Goal: Task Accomplishment & Management: Use online tool/utility

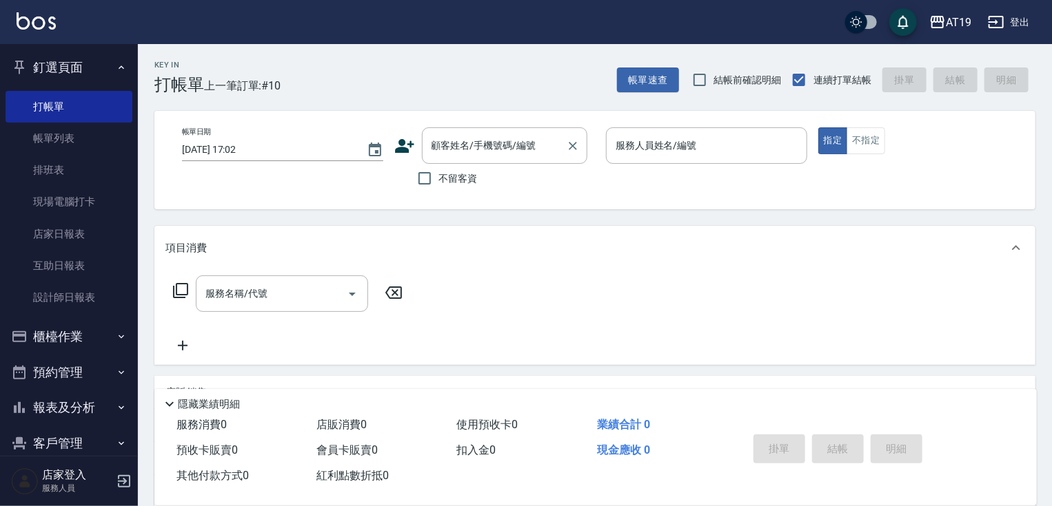
drag, startPoint x: 459, startPoint y: 150, endPoint x: 469, endPoint y: 146, distance: 10.5
click at [460, 151] on input "顧客姓名/手機號碼/編號" at bounding box center [494, 146] width 132 height 24
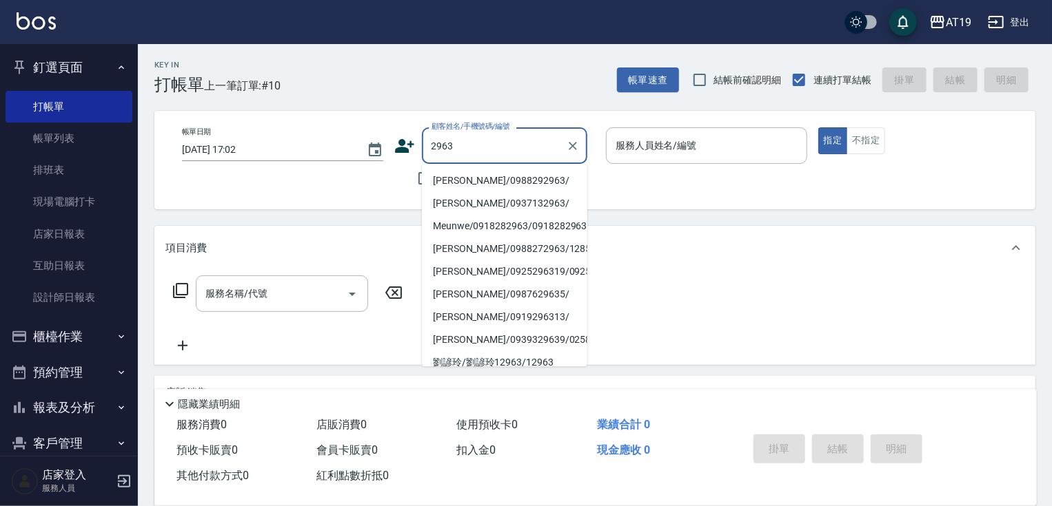
type input "[PERSON_NAME]/0988292963/"
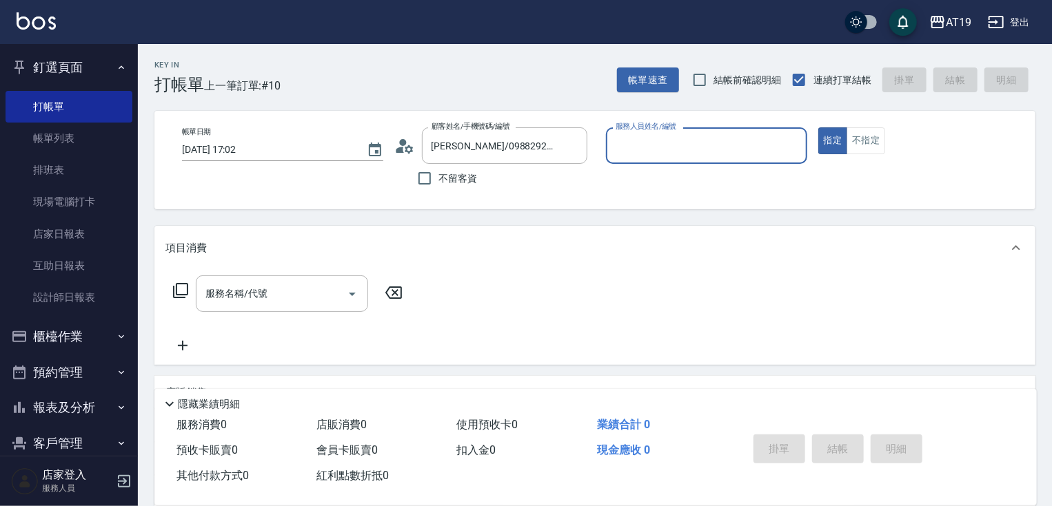
type input "[PERSON_NAME]- 8"
click at [818, 127] on button "指定" at bounding box center [833, 140] width 30 height 27
type button "true"
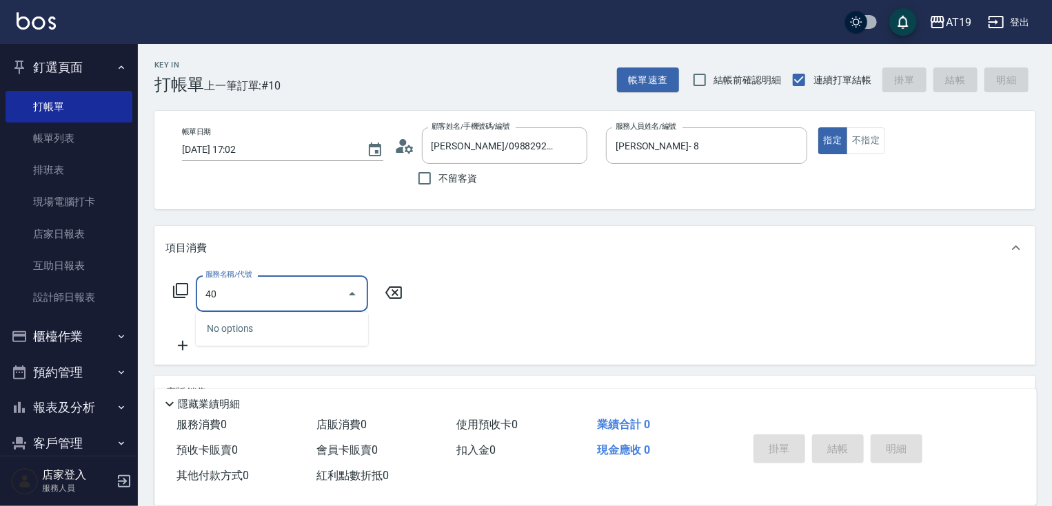
type input "401"
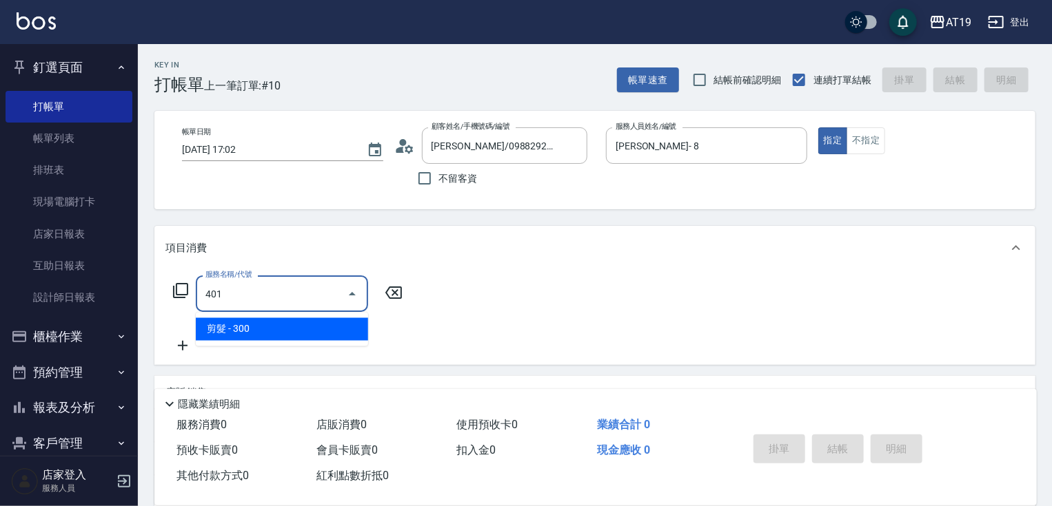
type input "30"
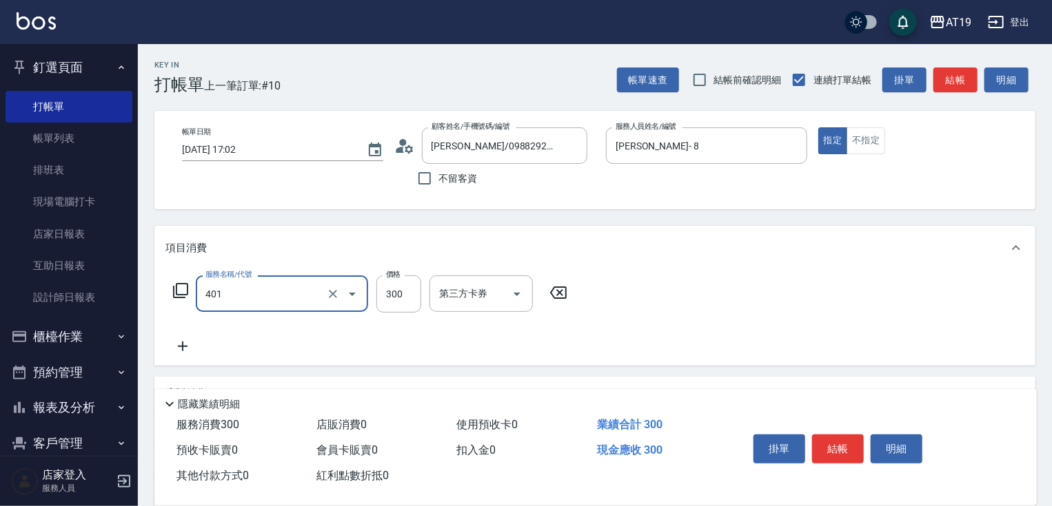
type input "剪髮(401)"
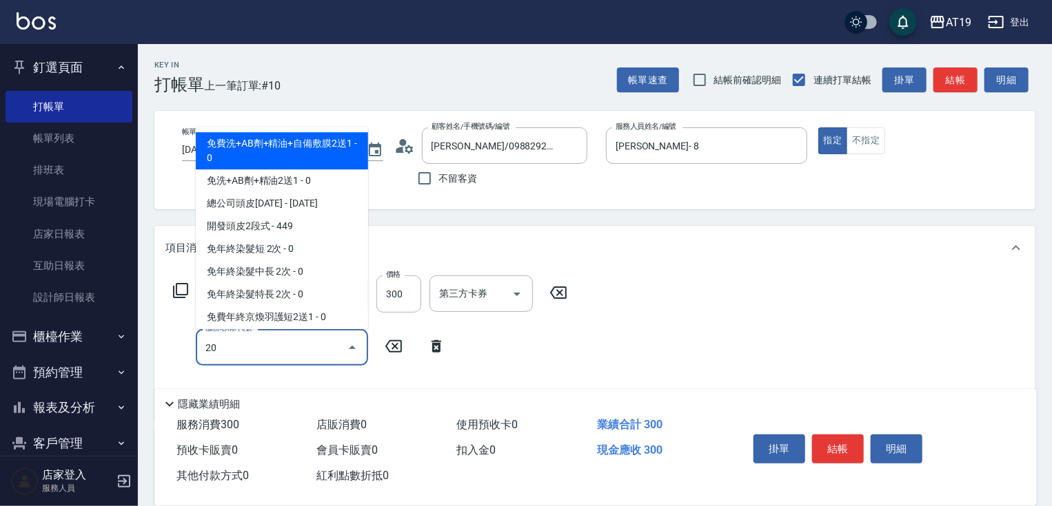
type input "201"
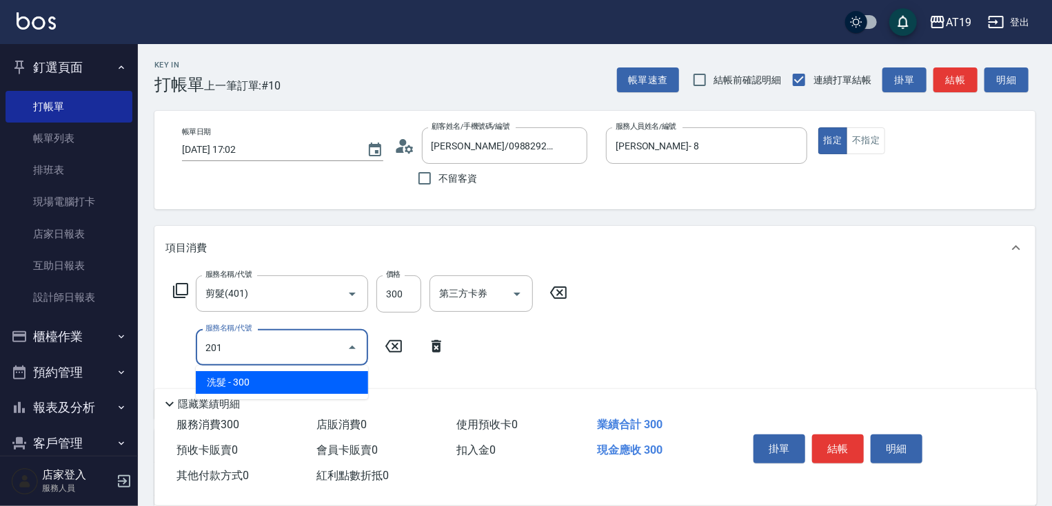
type input "60"
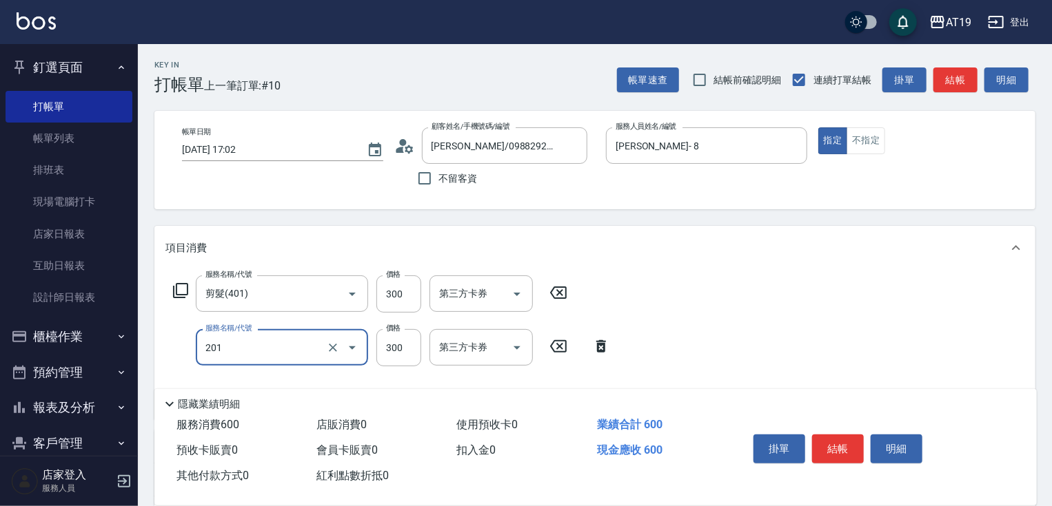
type input "洗髮(201)"
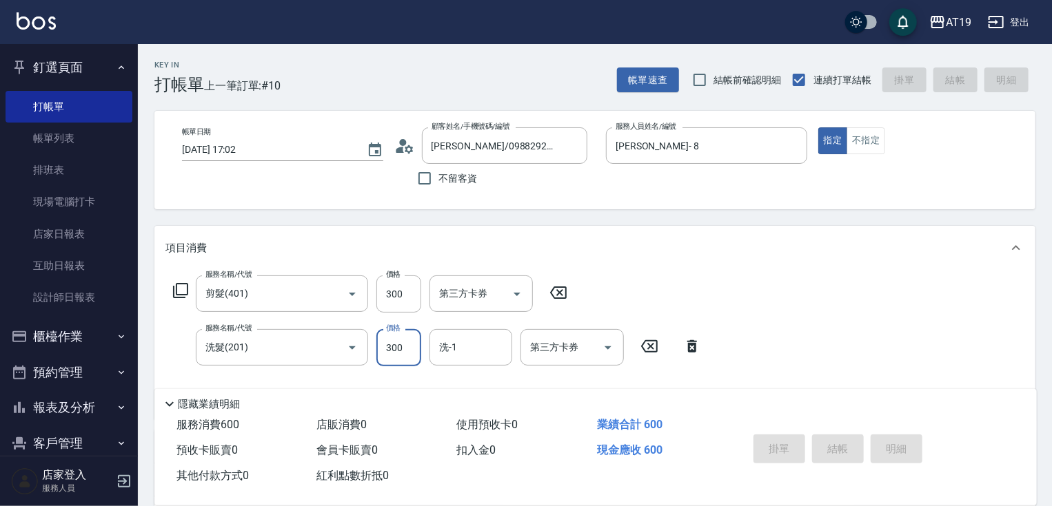
type input "[DATE] 19:26"
type input "0"
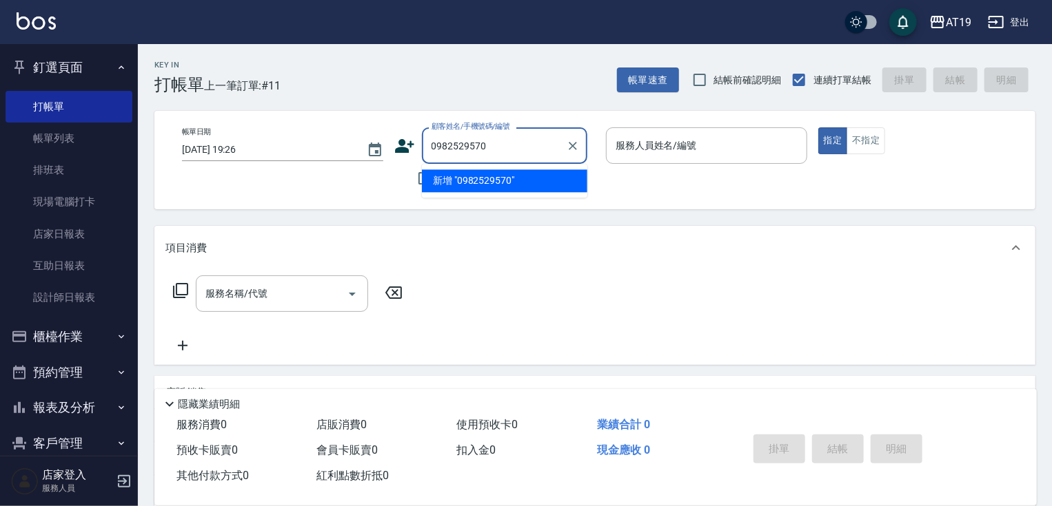
type input "0982529570"
click at [396, 146] on icon at bounding box center [404, 146] width 21 height 21
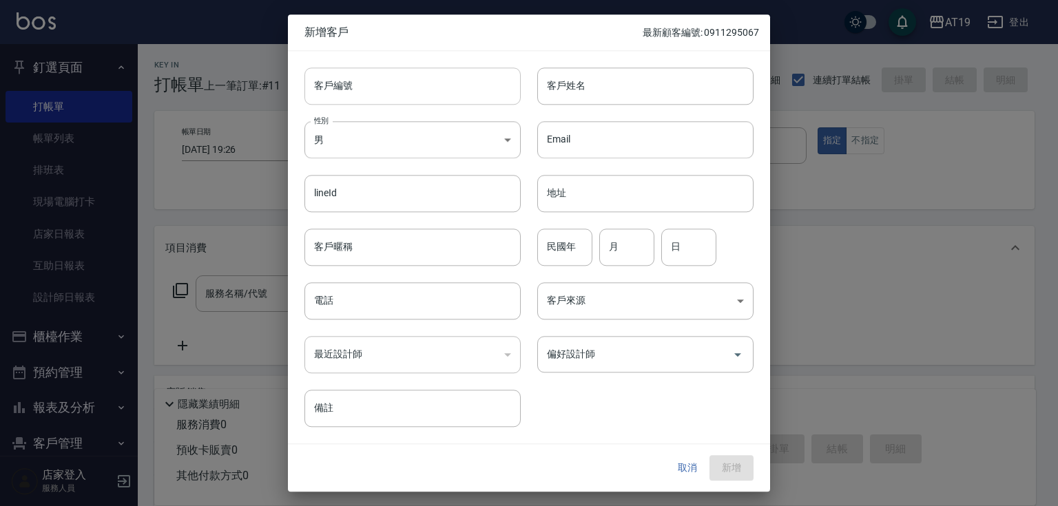
drag, startPoint x: 431, startPoint y: 119, endPoint x: 437, endPoint y: 102, distance: 17.4
click at [432, 119] on div "性別 男 [DEMOGRAPHIC_DATA] 性別" at bounding box center [404, 132] width 233 height 54
click at [438, 92] on input "客戶編號" at bounding box center [413, 86] width 216 height 37
paste input "0982529570"
type input "0982529570"
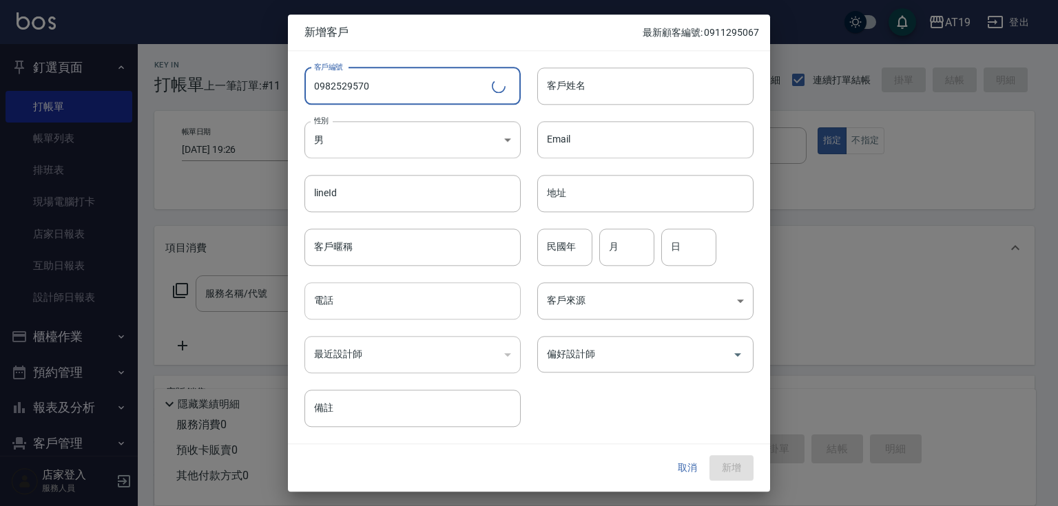
click at [420, 294] on input "電話" at bounding box center [413, 301] width 216 height 37
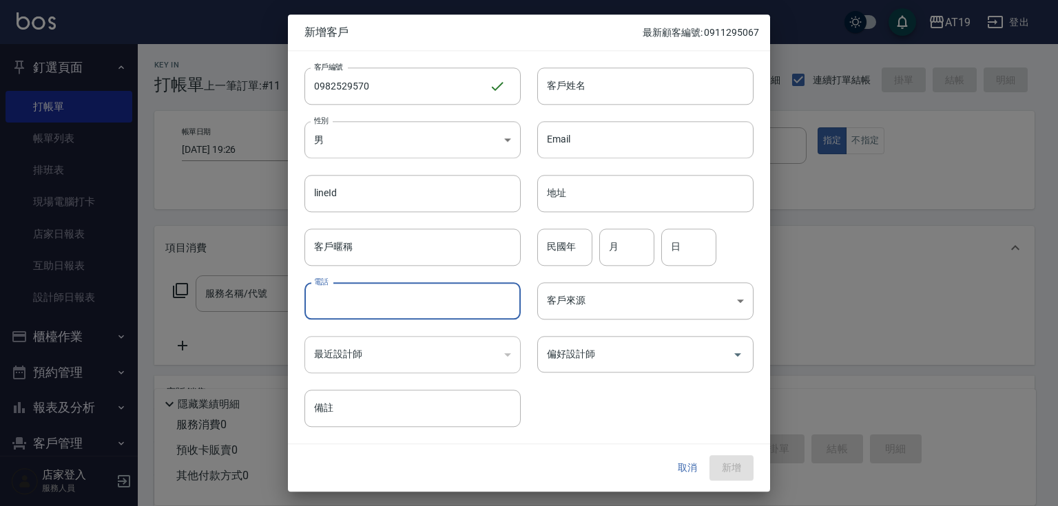
paste input "0982529570"
type input "0982529570"
click at [546, 87] on input "客戶姓名" at bounding box center [645, 86] width 216 height 37
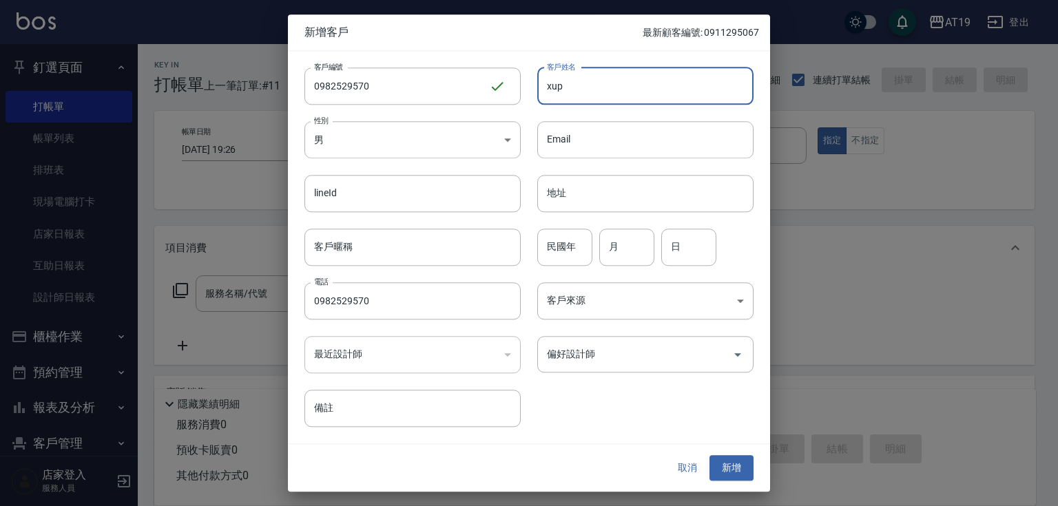
type input "xup6"
type input "[PERSON_NAME]"
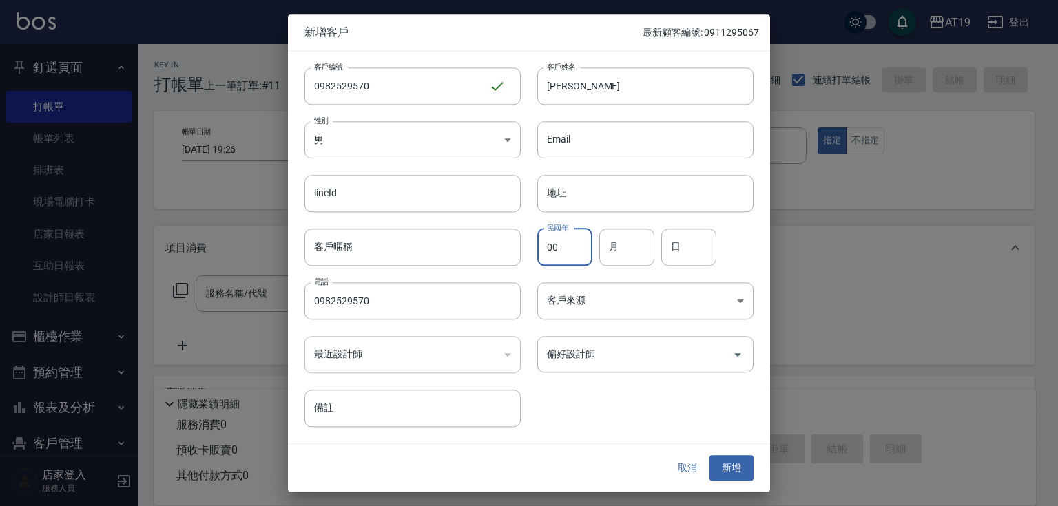
type input "0"
type input "81"
type input "11"
type input "18"
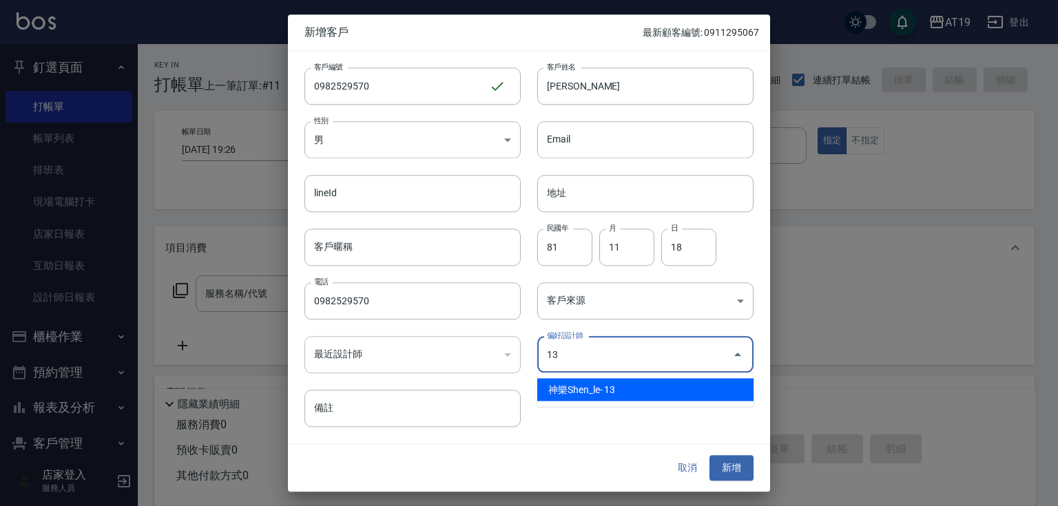
type input "神樂Shen_le"
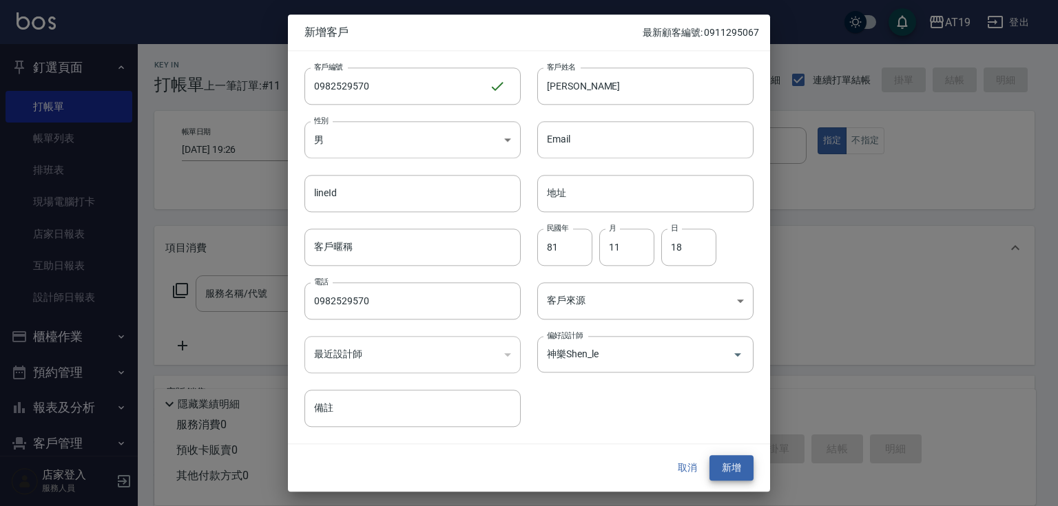
click at [710, 456] on button "新增" at bounding box center [732, 468] width 44 height 25
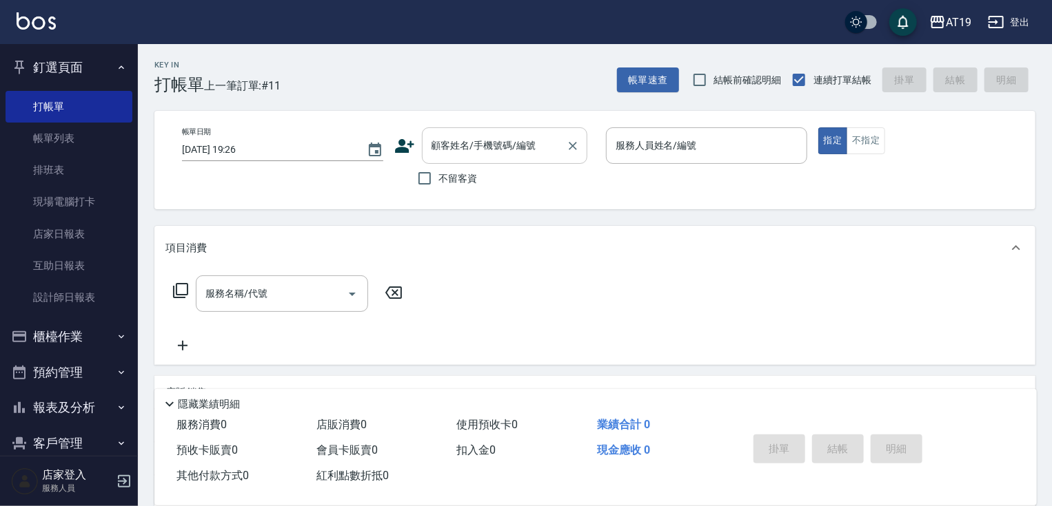
click at [485, 139] on input "顧客姓名/手機號碼/編號" at bounding box center [494, 146] width 132 height 24
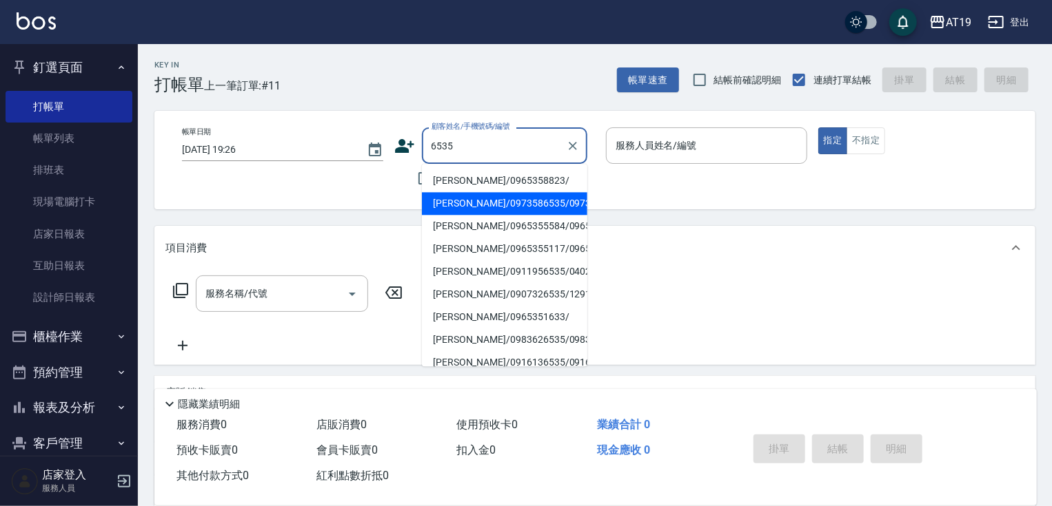
type input "[PERSON_NAME]/0973586535/0973586535"
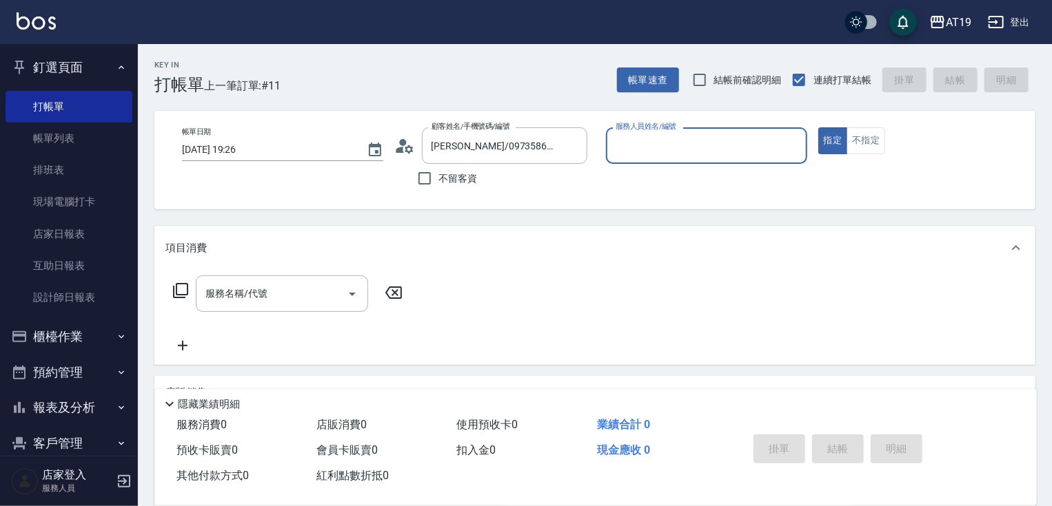
type input "Lannie- 2"
click at [818, 127] on button "指定" at bounding box center [833, 140] width 30 height 27
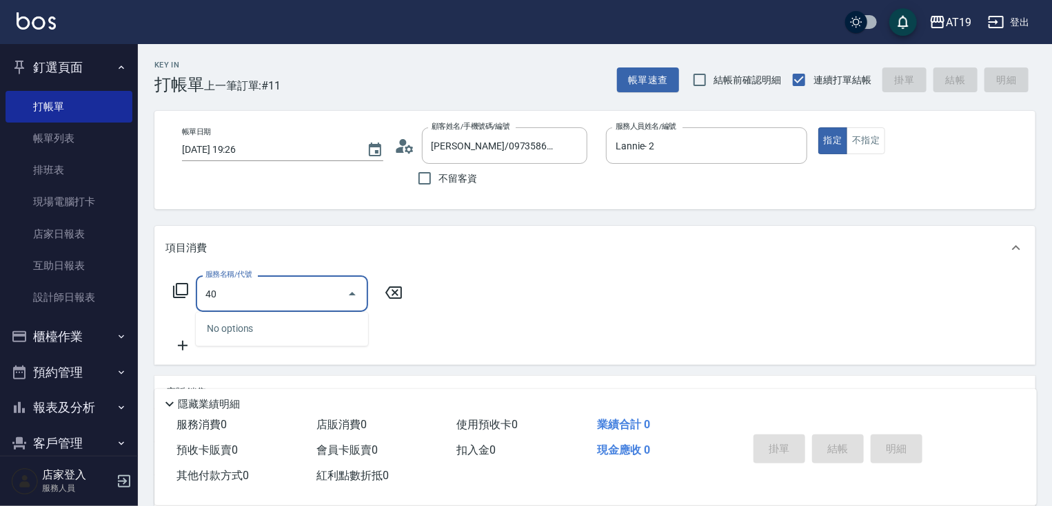
type input "401"
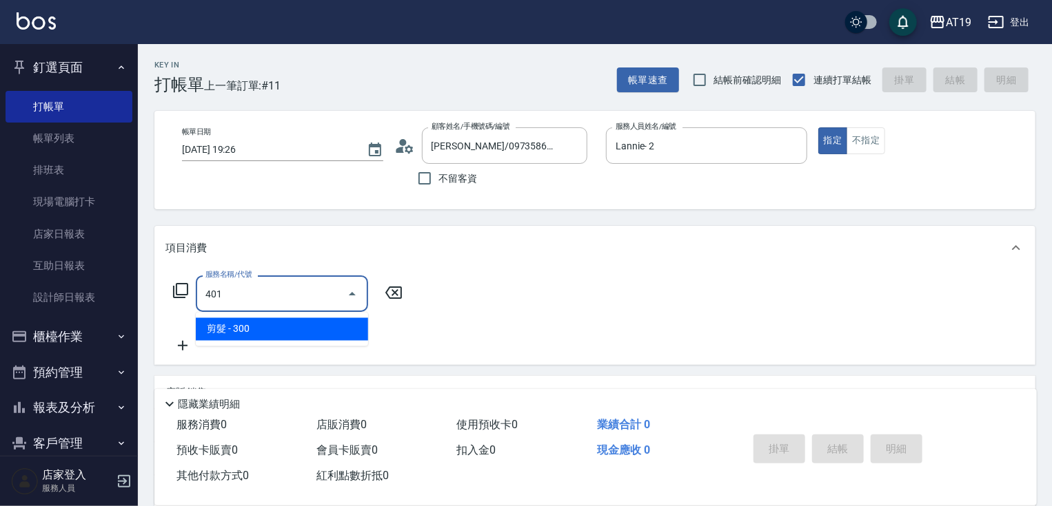
type input "30"
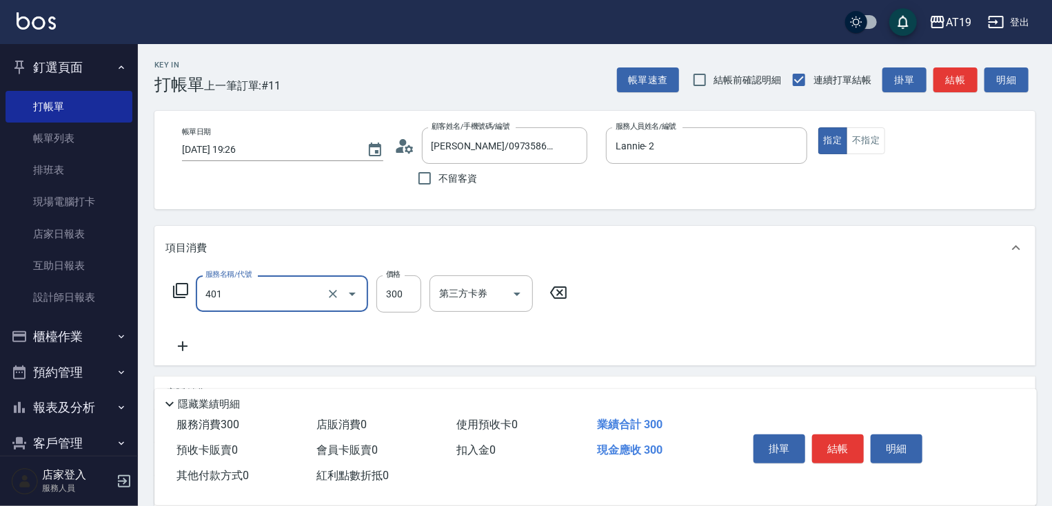
type input "剪髮(401)"
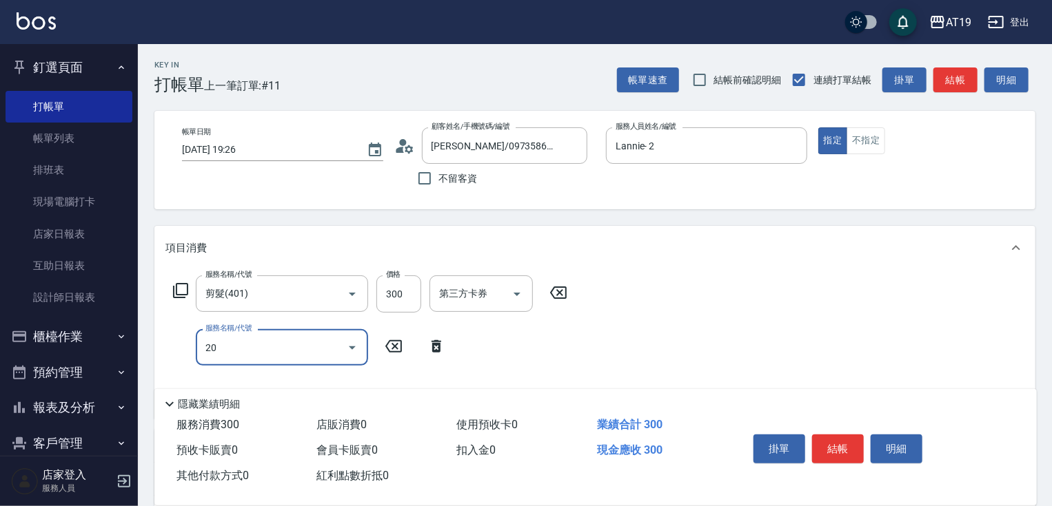
type input "201"
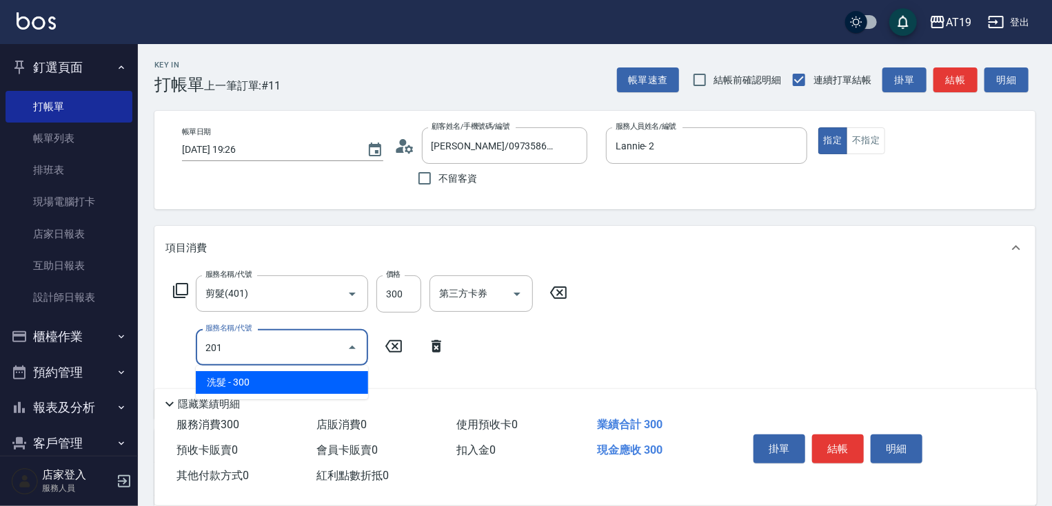
type input "60"
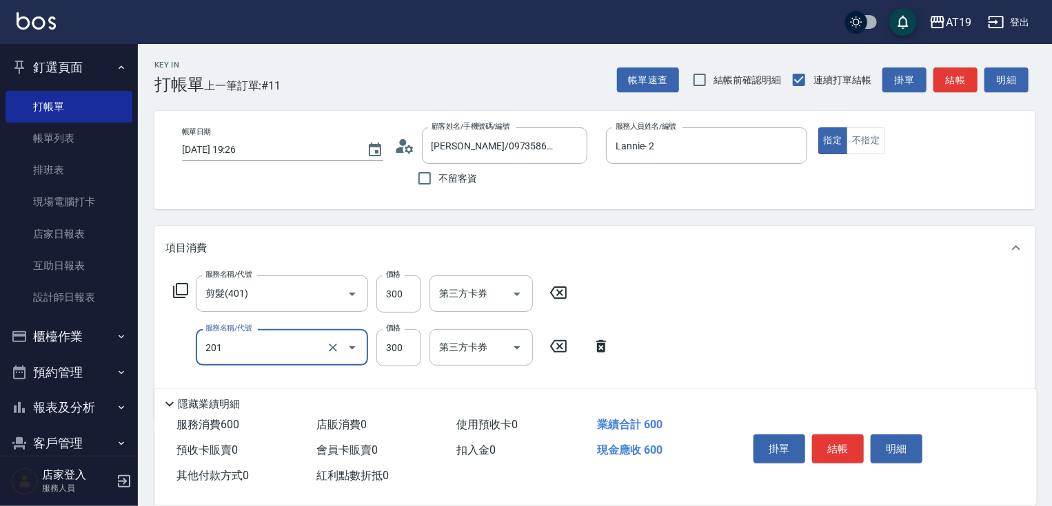
type input "洗髮(201)"
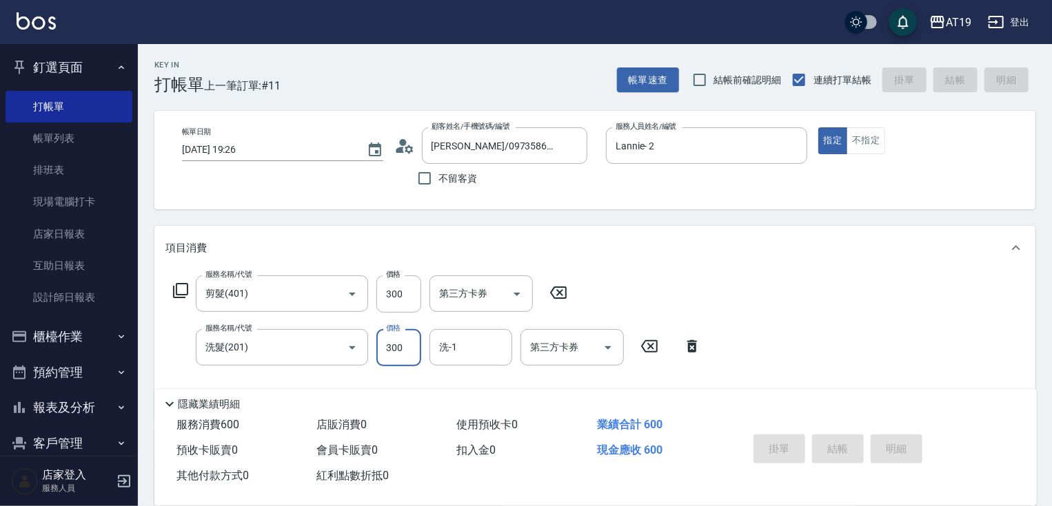
type input "[DATE] 19:29"
type input "0"
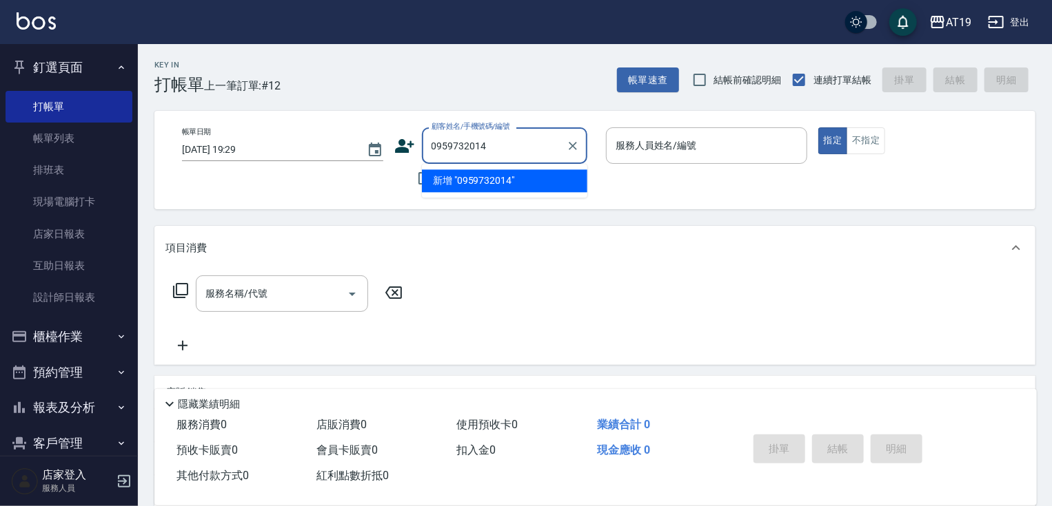
type input "0959732014"
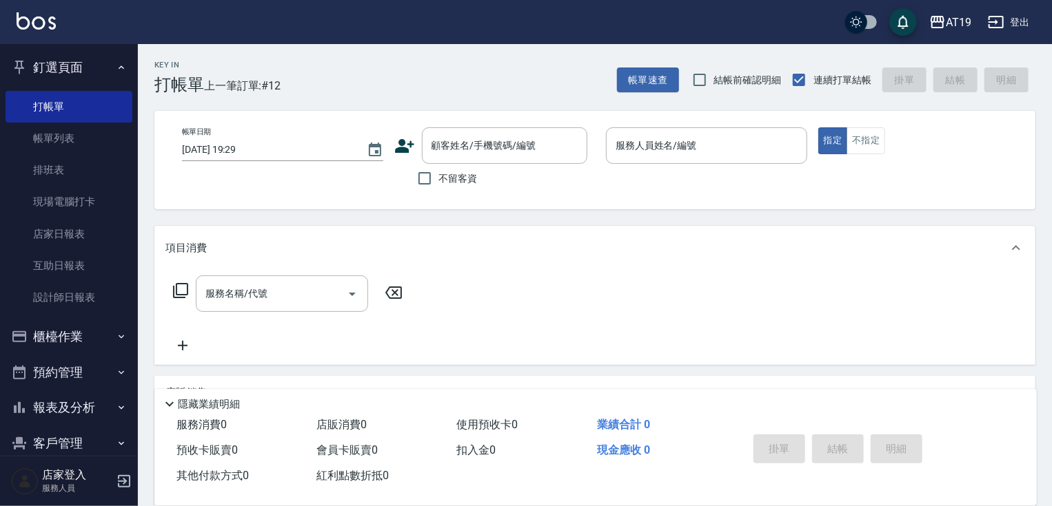
click at [405, 147] on icon at bounding box center [404, 146] width 19 height 14
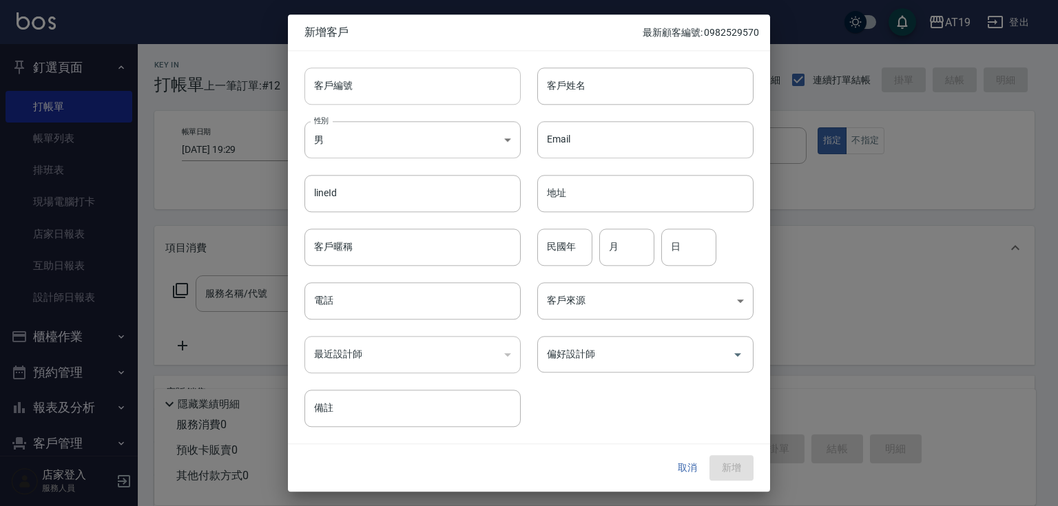
click at [402, 93] on input "客戶編號" at bounding box center [413, 86] width 216 height 37
paste input "0959732014"
type input "0959732014"
click at [413, 311] on input "電話" at bounding box center [413, 301] width 216 height 37
paste input "0959732014"
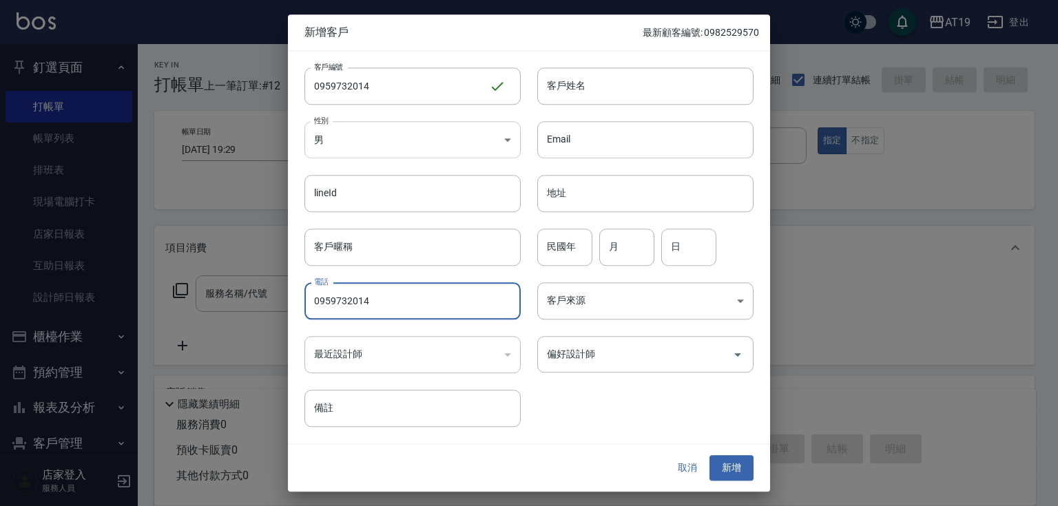
type input "0959732014"
click at [402, 147] on body "AT19 登出 釘選頁面 打帳單 帳單列表 排班表 現場電腦打卡 店家日報表 互助日報表 設計師日報表 櫃檯作業 打帳單 帳單列表 現金收支登錄 高階收支登錄…" at bounding box center [529, 353] width 1058 height 706
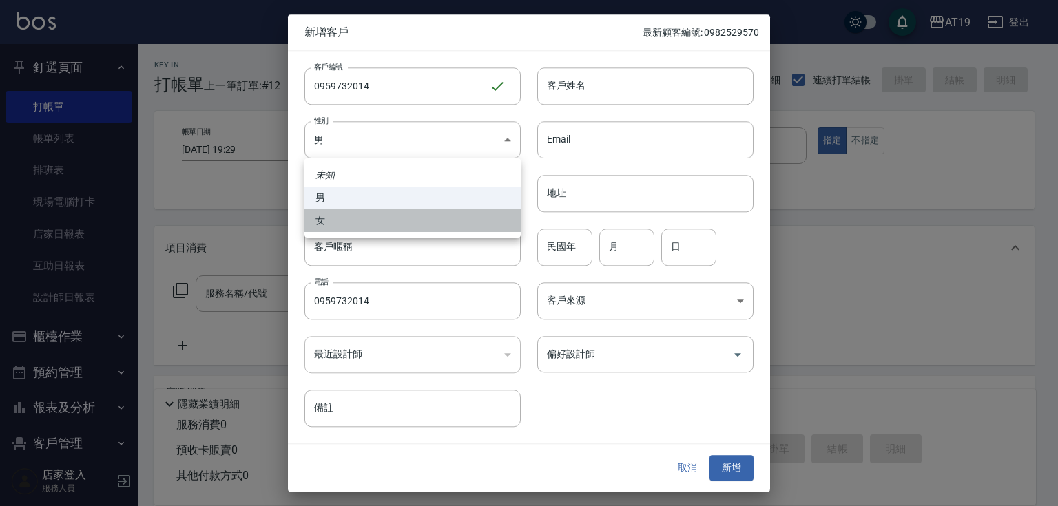
drag, startPoint x: 425, startPoint y: 221, endPoint x: 501, endPoint y: 157, distance: 98.8
click at [427, 220] on li "女" at bounding box center [413, 220] width 216 height 23
type input "[DEMOGRAPHIC_DATA]"
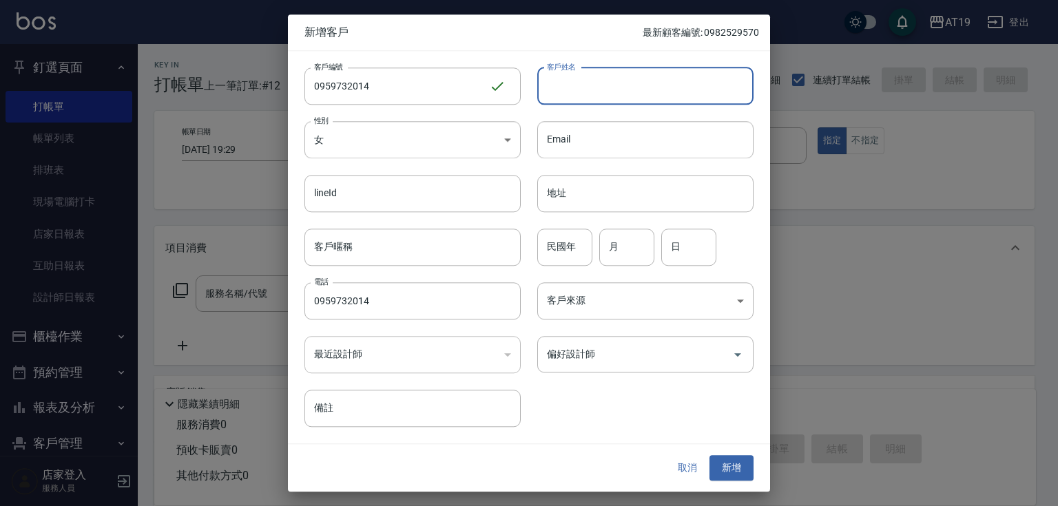
drag, startPoint x: 572, startPoint y: 72, endPoint x: 569, endPoint y: 79, distance: 8.1
click at [569, 79] on input "客戶姓名" at bounding box center [645, 86] width 216 height 37
type input "[PERSON_NAME]"
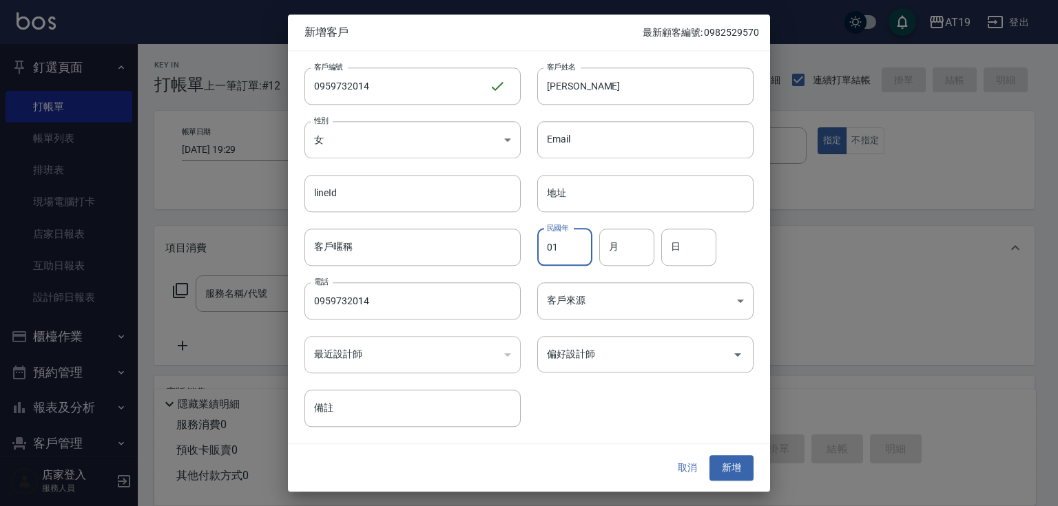
type input "01"
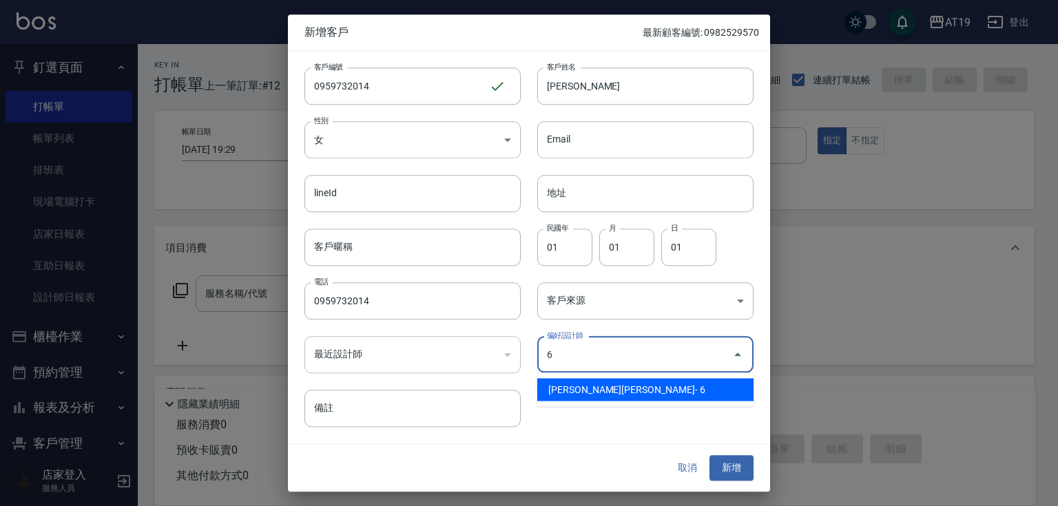
type input "[PERSON_NAME][PERSON_NAME]"
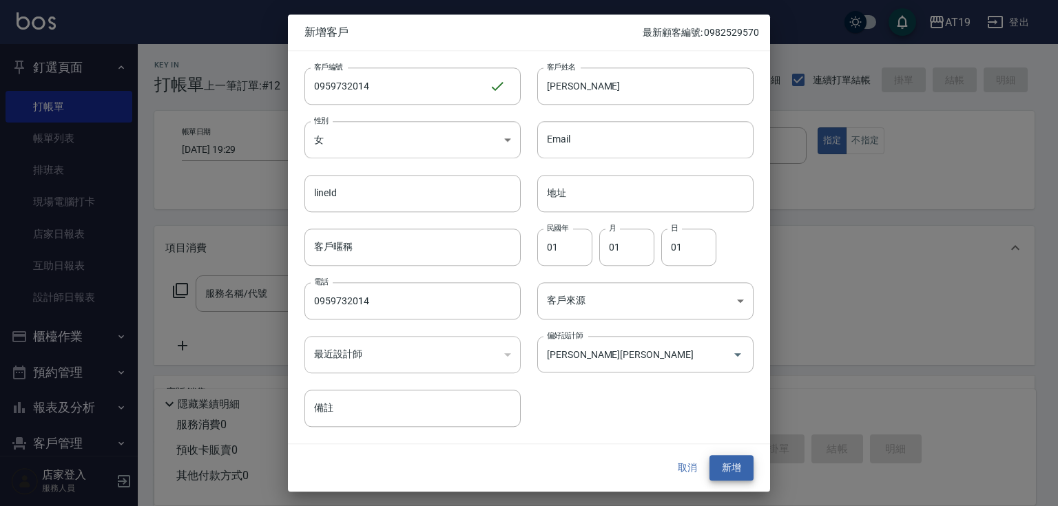
click at [710, 456] on button "新增" at bounding box center [732, 468] width 44 height 25
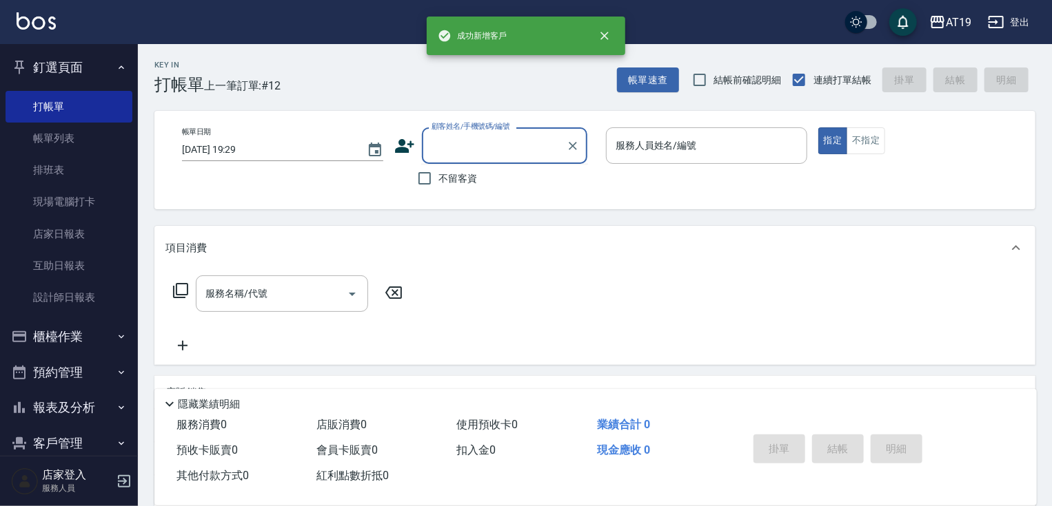
drag, startPoint x: 486, startPoint y: 152, endPoint x: 492, endPoint y: 45, distance: 107.0
click at [488, 145] on input "顧客姓名/手機號碼/編號" at bounding box center [494, 146] width 132 height 24
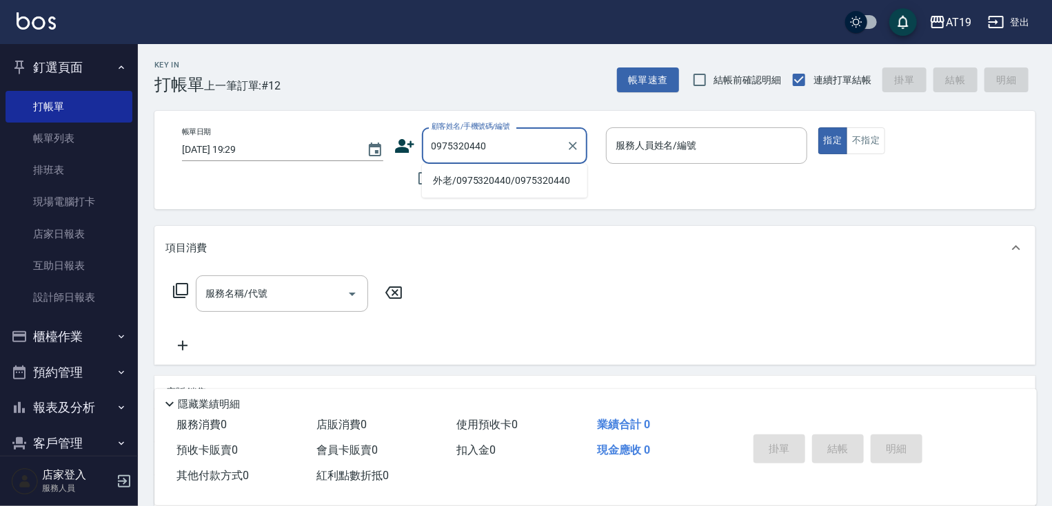
type input "外老/0975320440/0975320440"
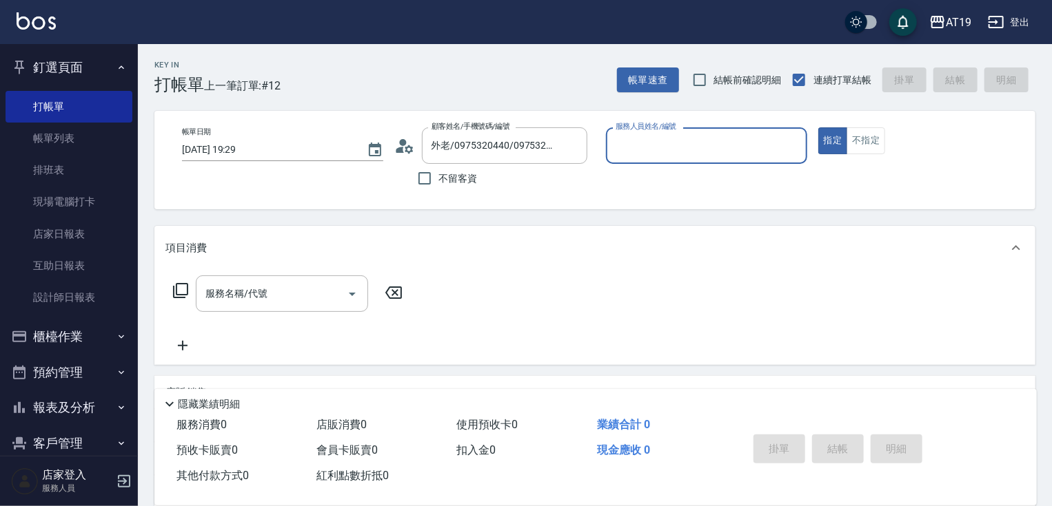
click at [400, 146] on icon at bounding box center [404, 146] width 21 height 21
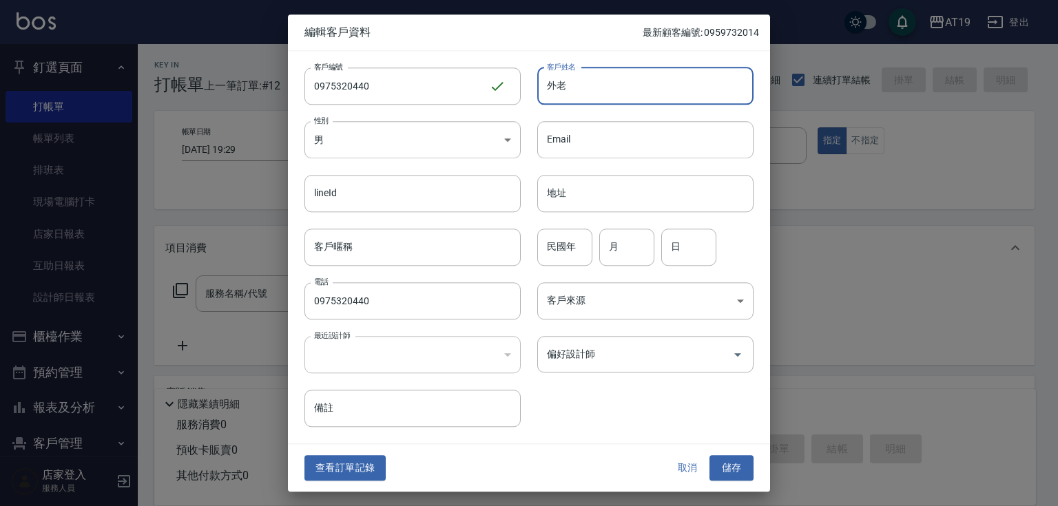
drag, startPoint x: 625, startPoint y: 83, endPoint x: 546, endPoint y: 85, distance: 78.6
click at [547, 85] on input "外老" at bounding box center [645, 86] width 216 height 37
type input "jasmine"
click at [579, 238] on input "民國年" at bounding box center [564, 247] width 55 height 37
type input "01"
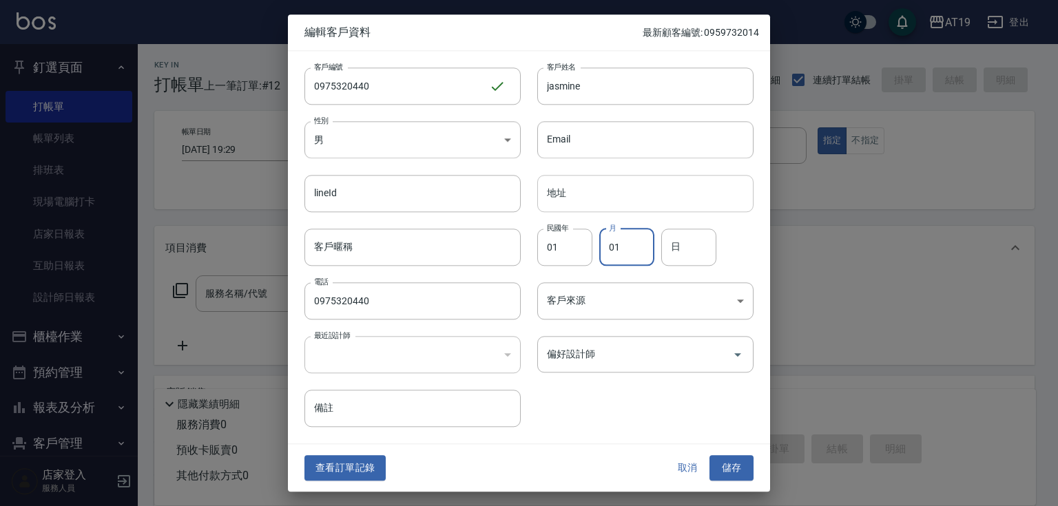
type input "01"
click at [741, 465] on button "儲存" at bounding box center [732, 468] width 44 height 25
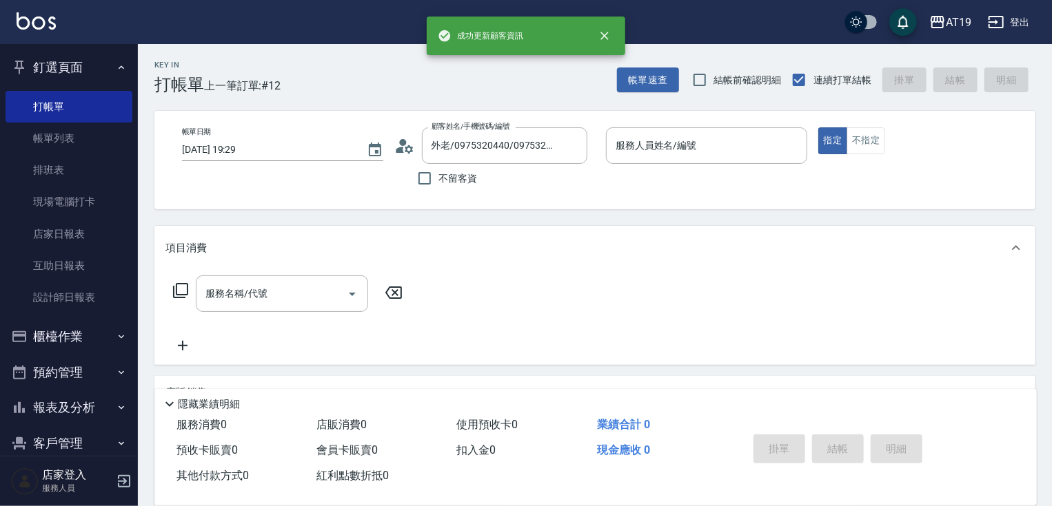
click at [403, 152] on icon at bounding box center [404, 146] width 21 height 21
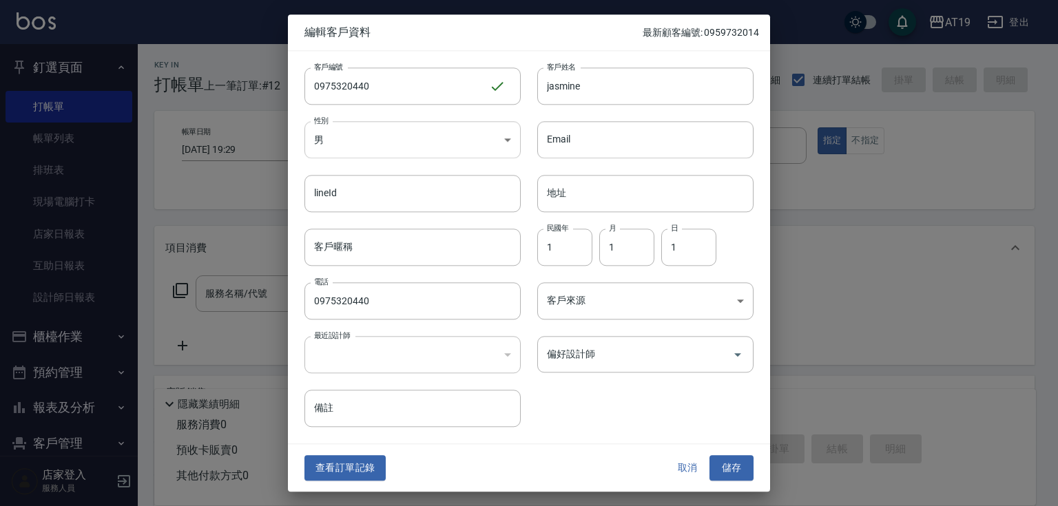
click at [358, 147] on body "AT19 登出 釘選頁面 打帳單 帳單列表 排班表 現場電腦打卡 店家日報表 互助日報表 設計師日報表 櫃檯作業 打帳單 帳單列表 現金收支登錄 高階收支登錄…" at bounding box center [529, 353] width 1058 height 706
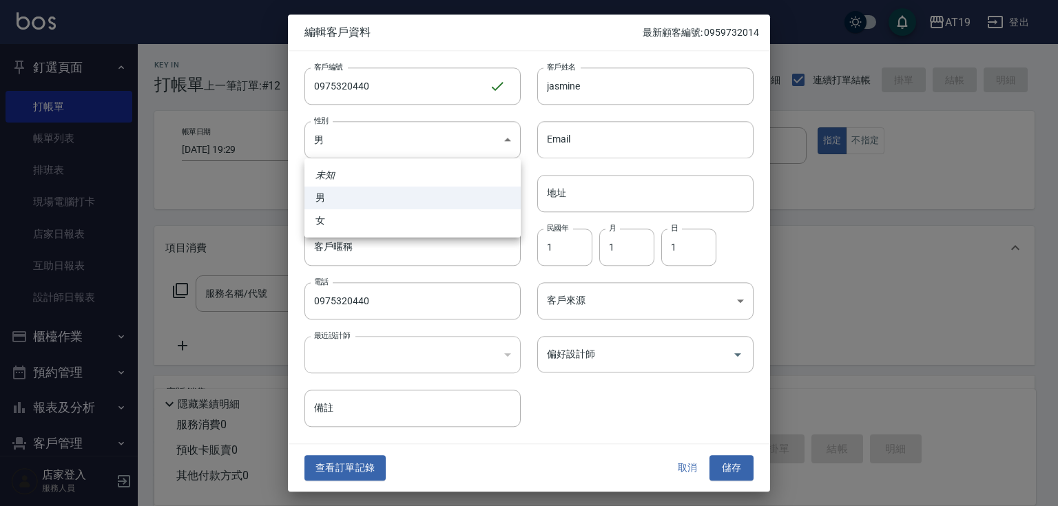
click at [365, 217] on li "女" at bounding box center [413, 220] width 216 height 23
type input "[DEMOGRAPHIC_DATA]"
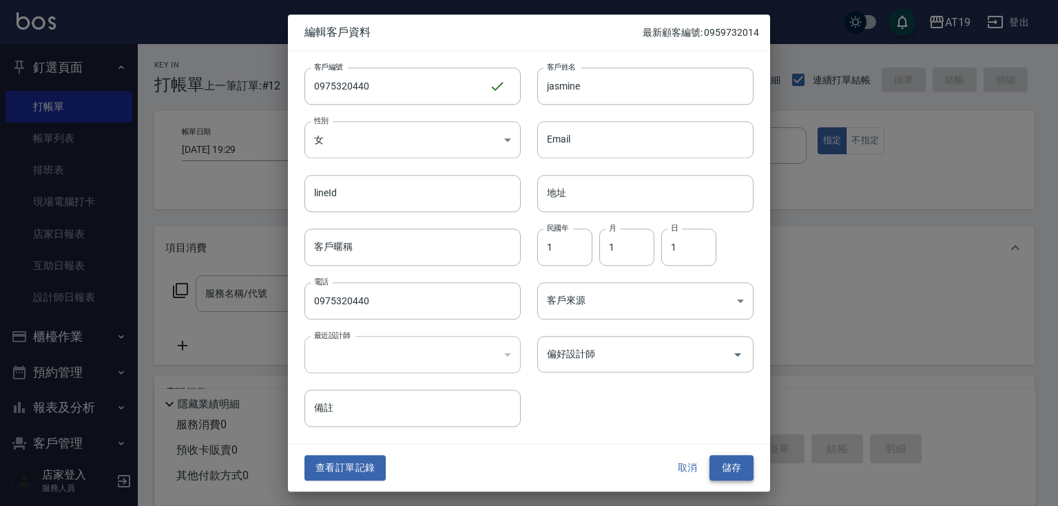
click at [722, 462] on button "儲存" at bounding box center [732, 468] width 44 height 25
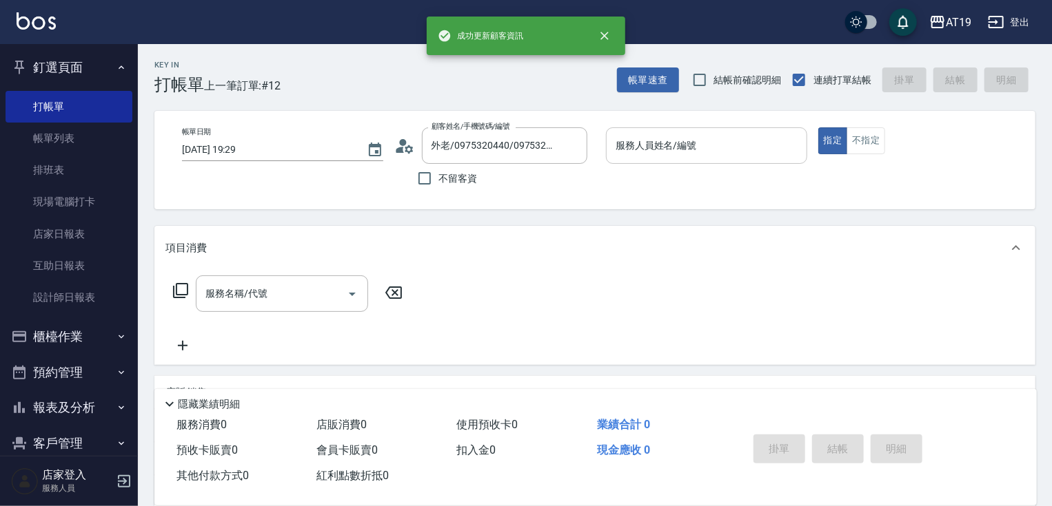
click at [649, 146] on input "服務人員姓名/編號" at bounding box center [706, 146] width 189 height 24
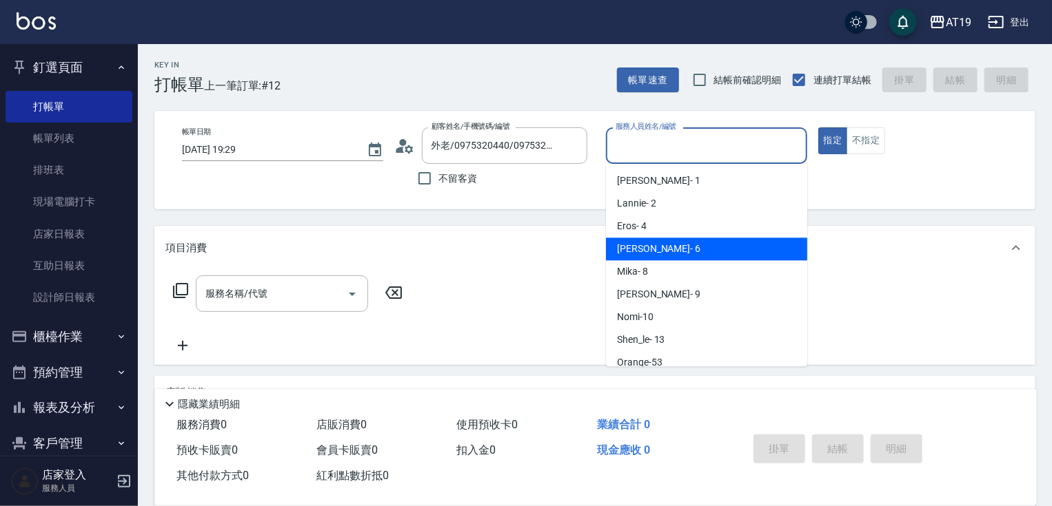
type input "[PERSON_NAME]- 6"
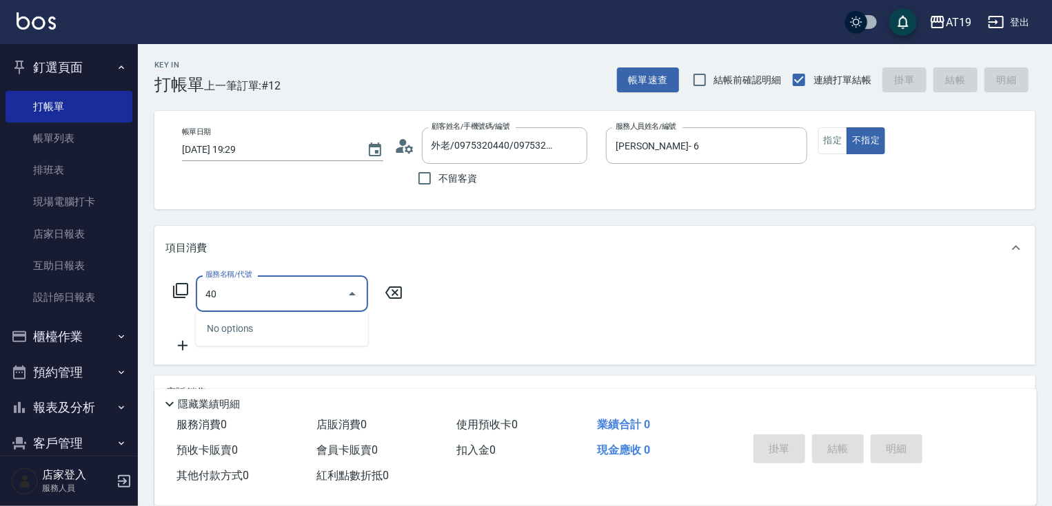
type input "401"
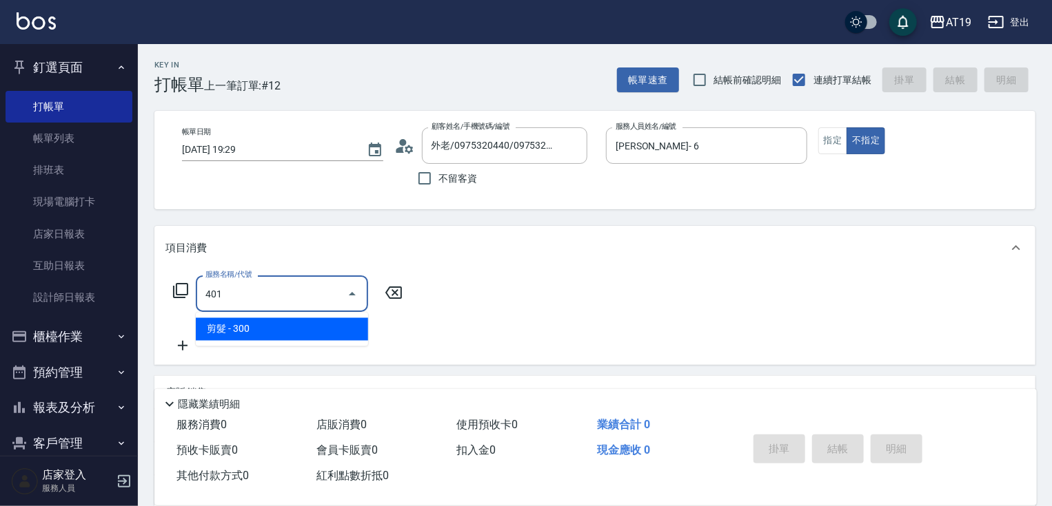
type input "30"
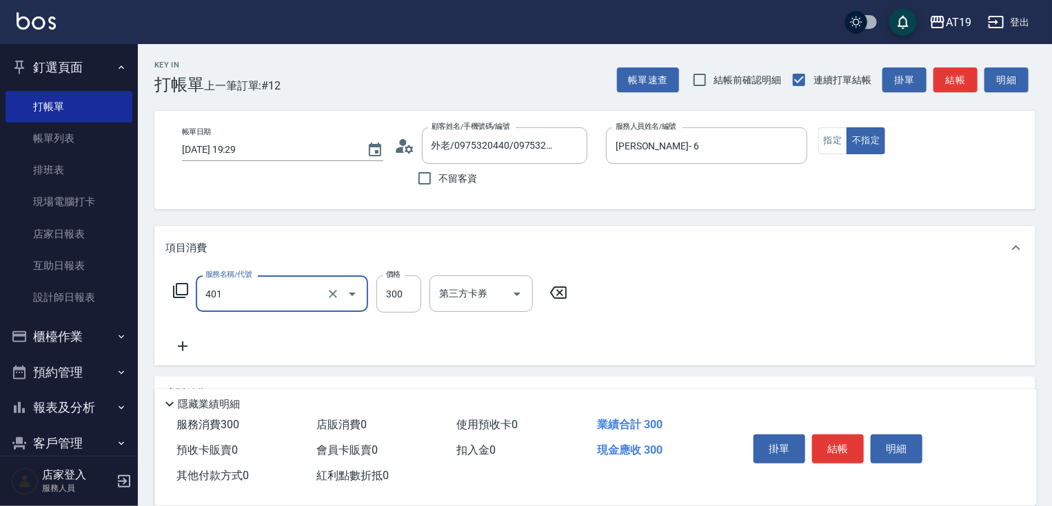
type input "剪髮(401)"
type input "0"
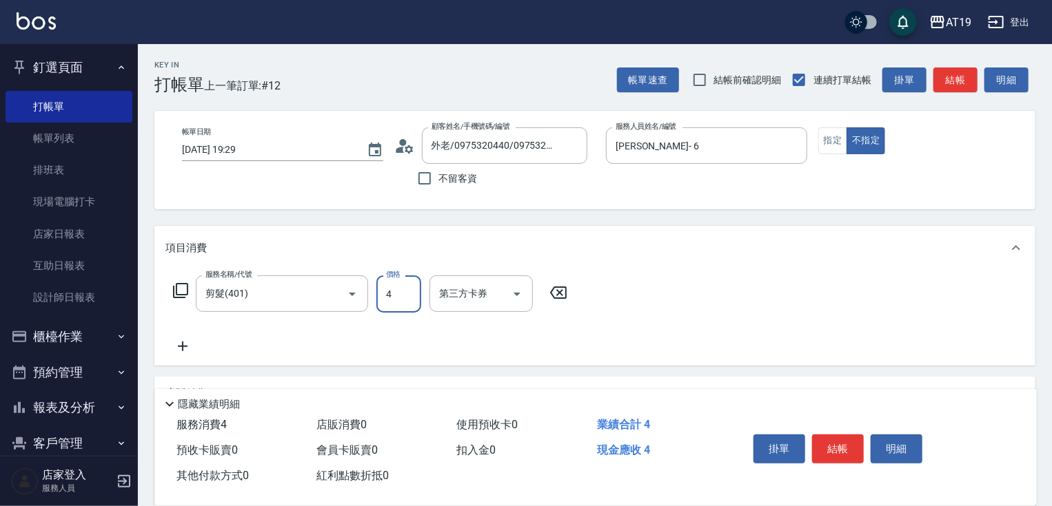
type input "40"
type input "400"
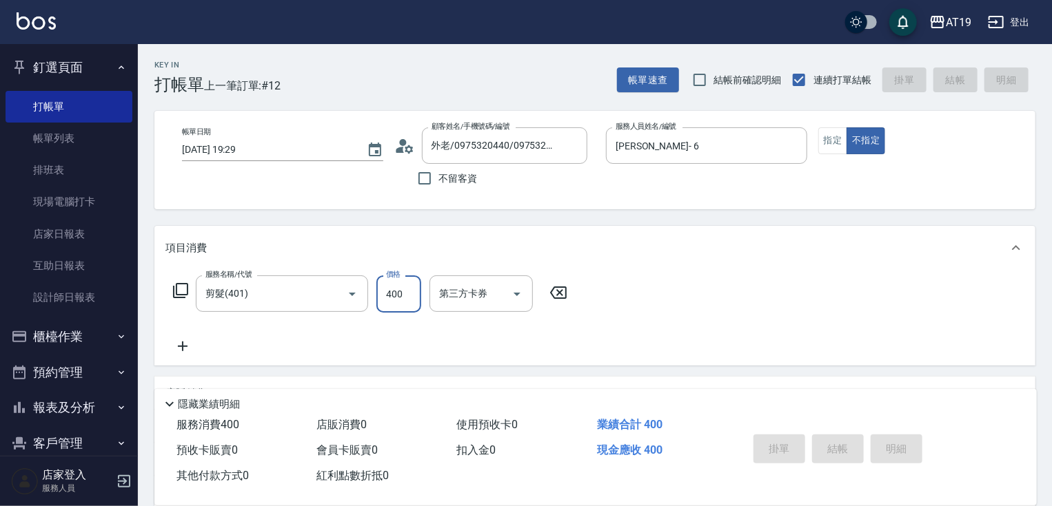
type input "[DATE] 19:30"
type input "0"
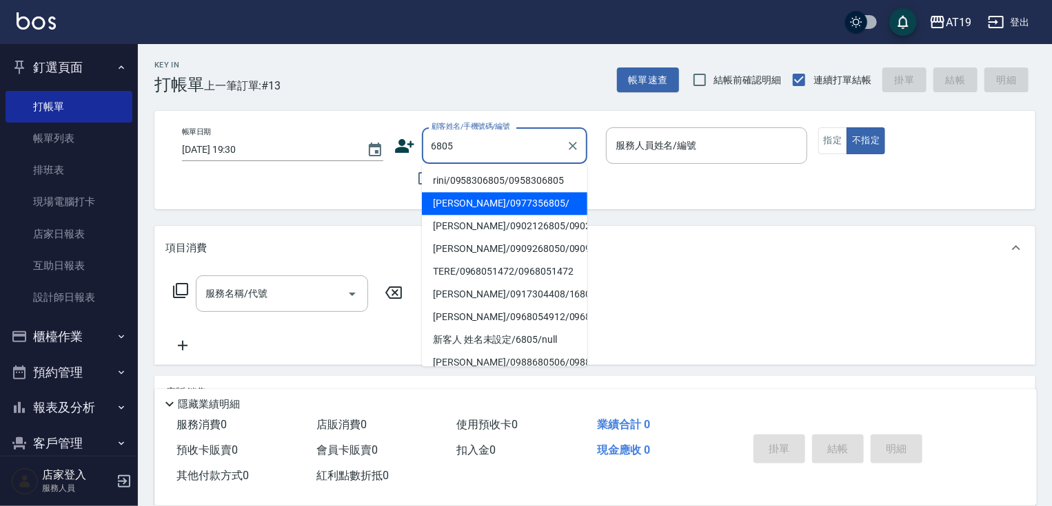
type input "[PERSON_NAME]/0977356805/"
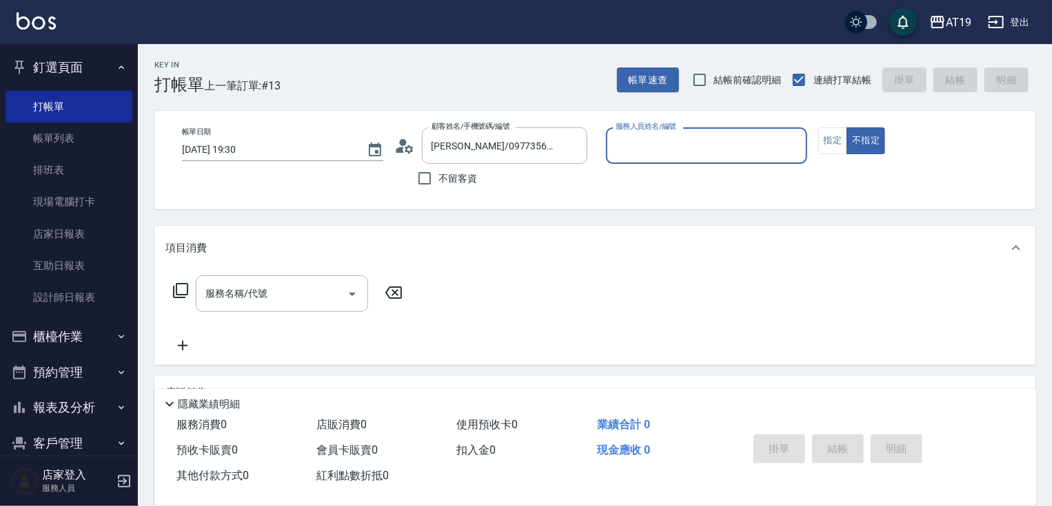
type input "Lannie- 2"
click at [846, 127] on button "不指定" at bounding box center [865, 140] width 39 height 27
type button "false"
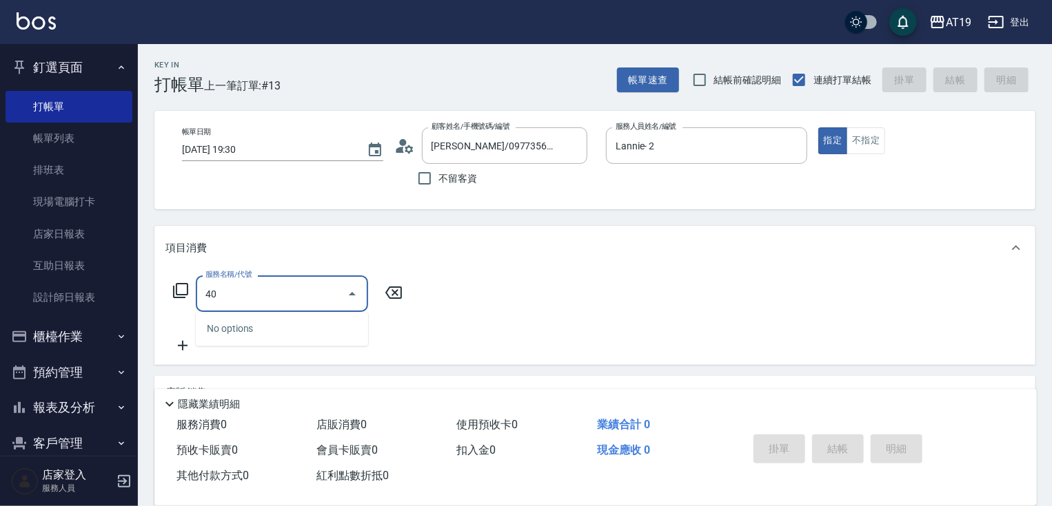
type input "401"
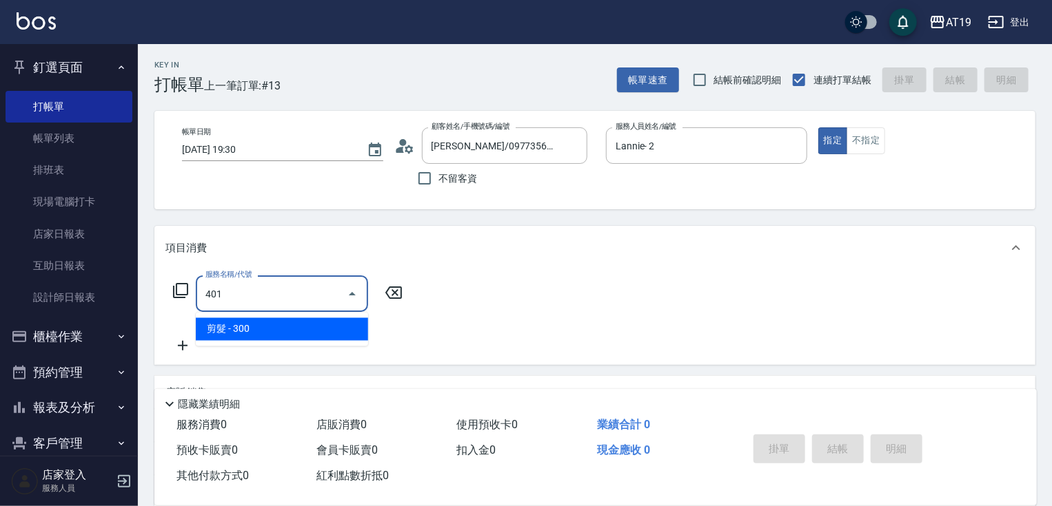
type input "30"
type input "剪髮(401)"
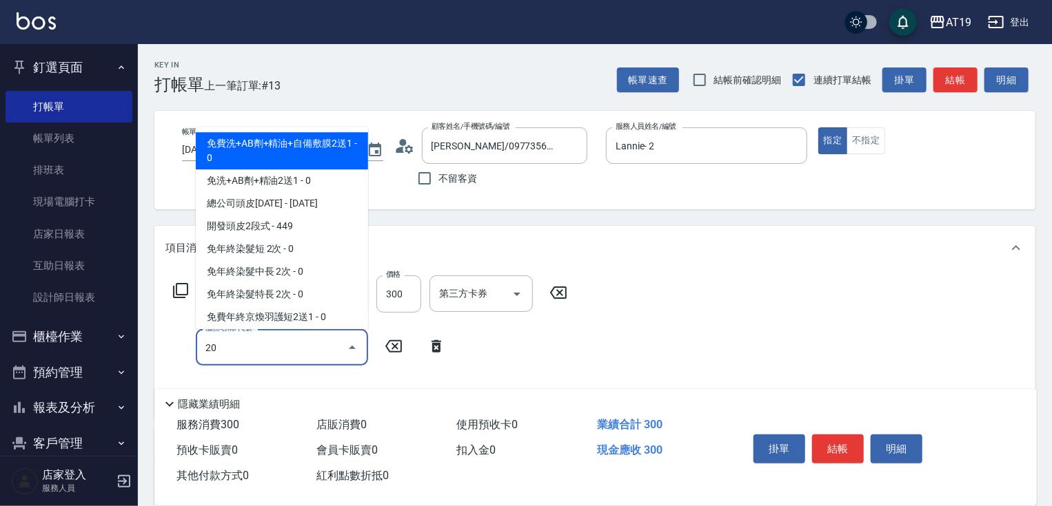
type input "201"
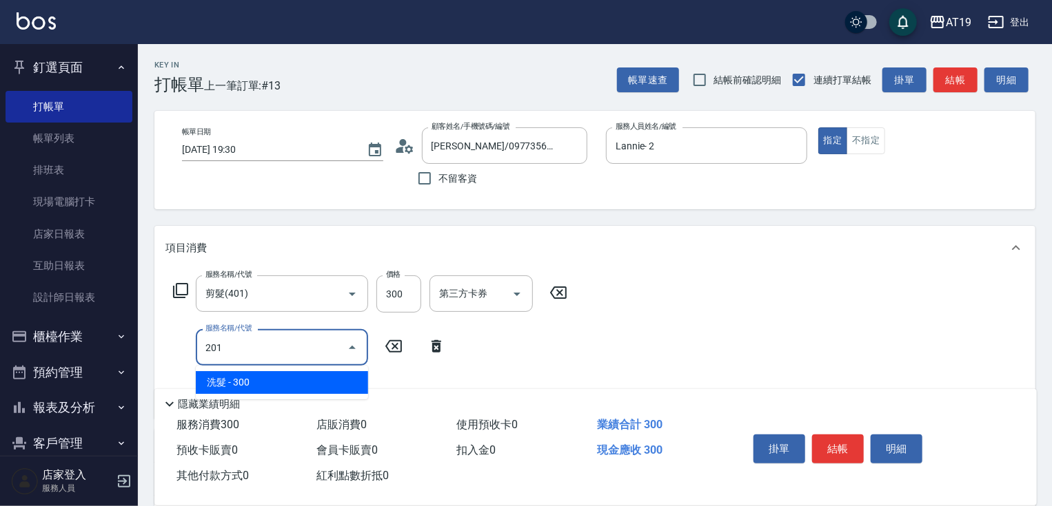
type input "60"
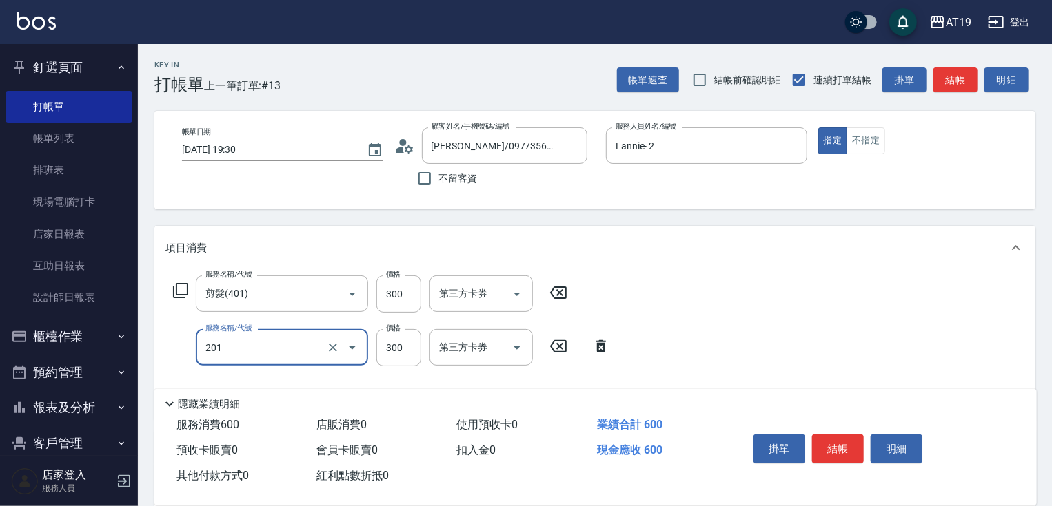
type input "洗髮(201)"
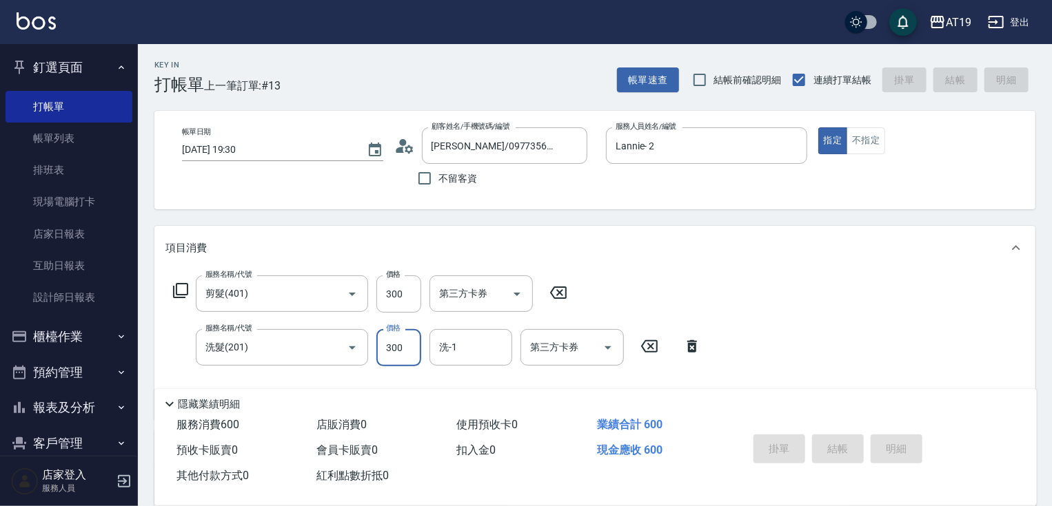
type input "[DATE] 19:31"
type input "0"
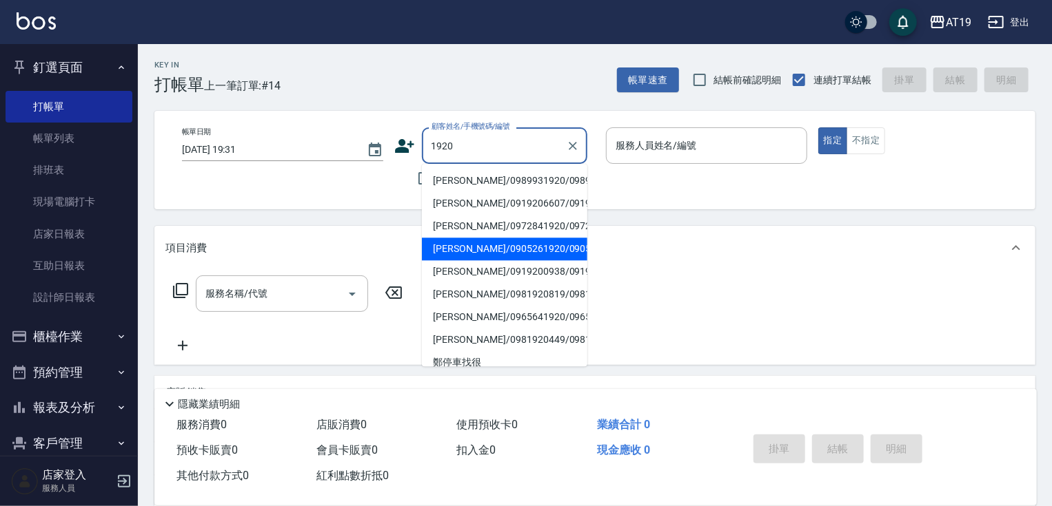
type input "[PERSON_NAME]/0905261920/0905261920"
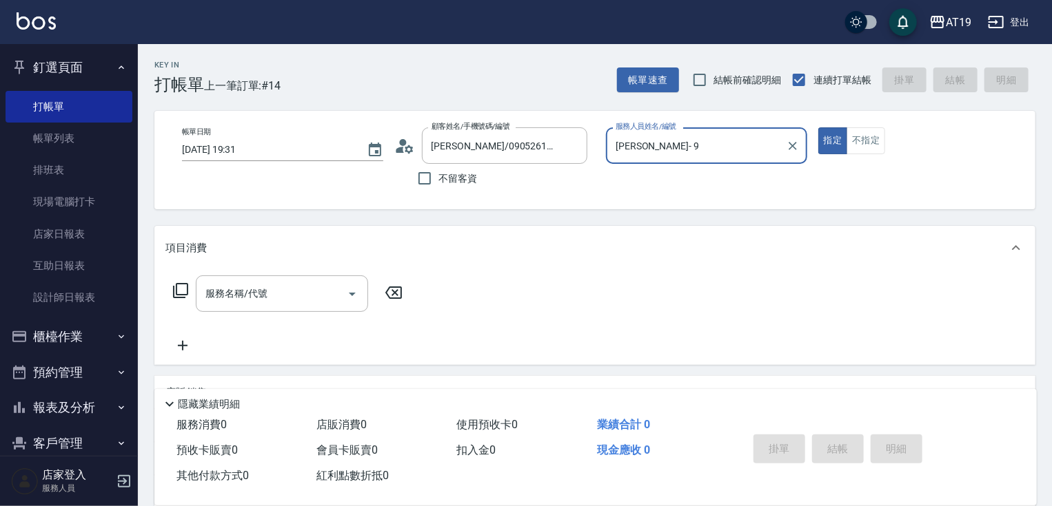
click at [818, 127] on button "指定" at bounding box center [833, 140] width 30 height 27
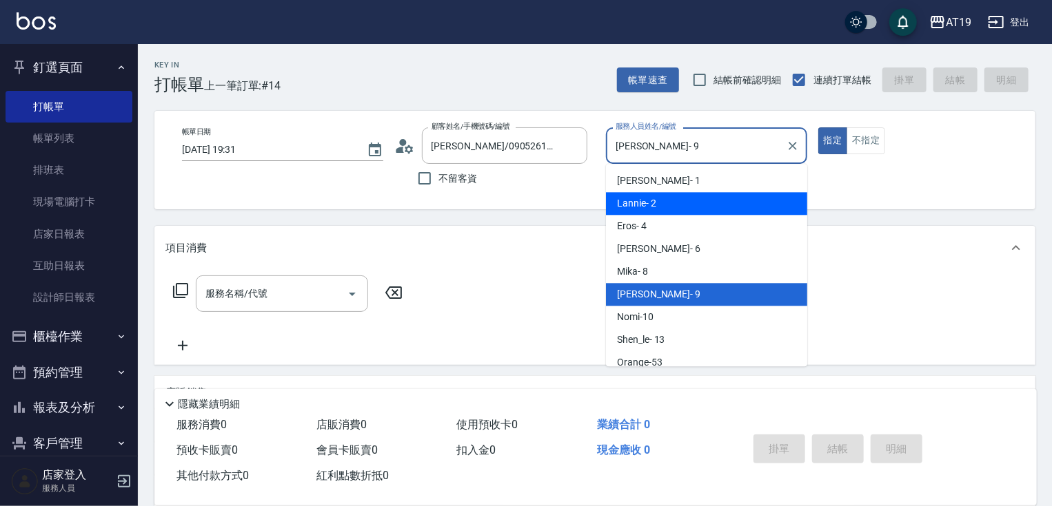
type input "Lannie- 2"
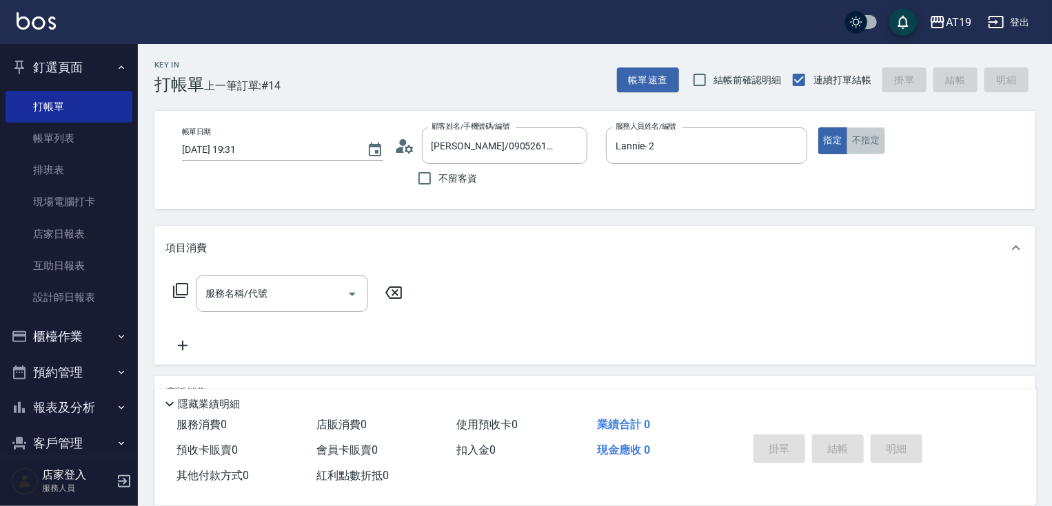
click at [857, 143] on button "不指定" at bounding box center [865, 140] width 39 height 27
click at [284, 278] on div "服務名稱/代號" at bounding box center [282, 294] width 172 height 37
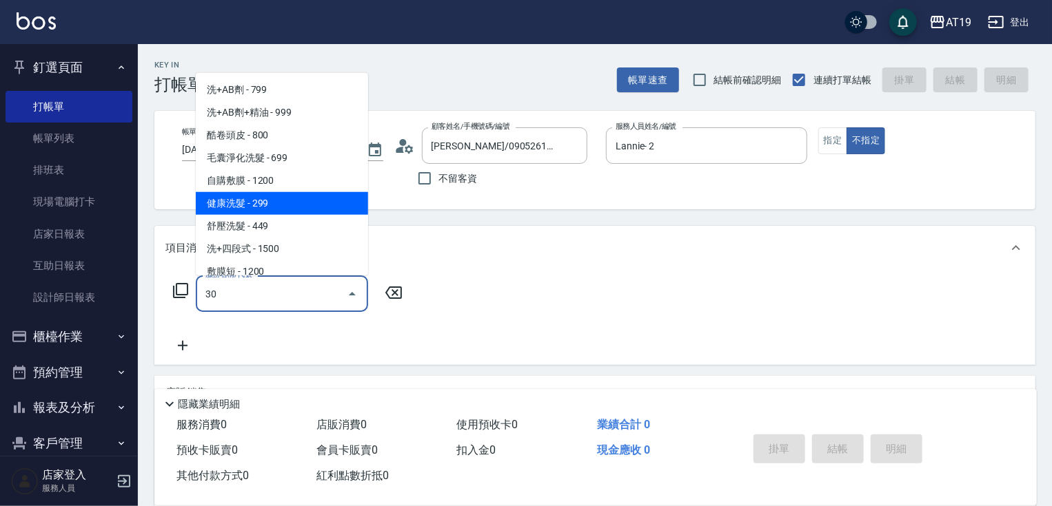
type input "301"
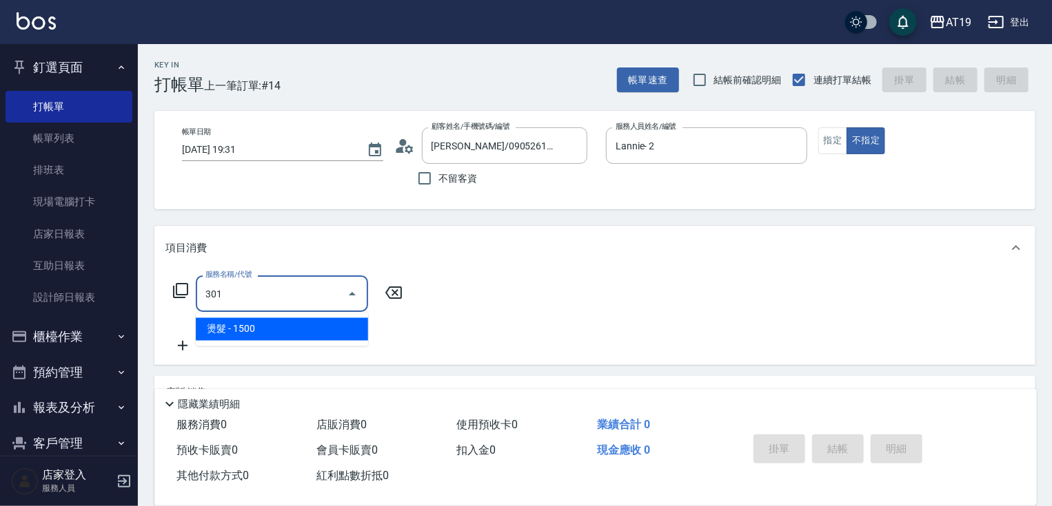
type input "150"
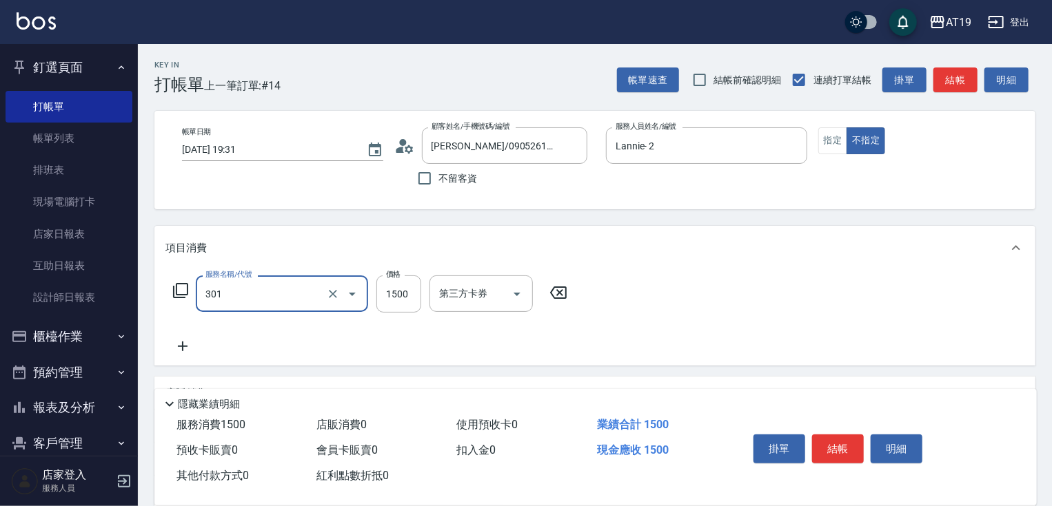
type input "燙髮(301)"
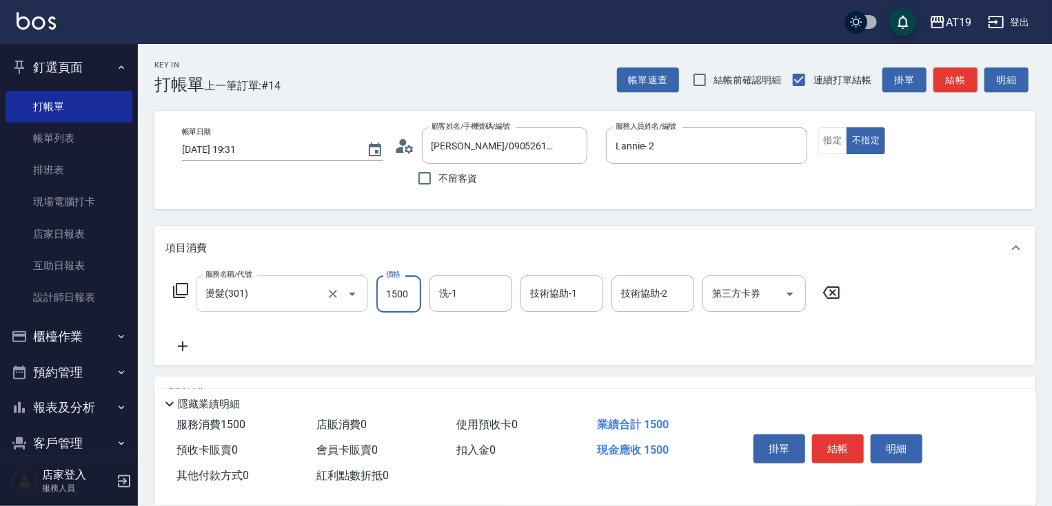
type input "1"
type input "0"
type input "188"
type input "180"
type input "1880"
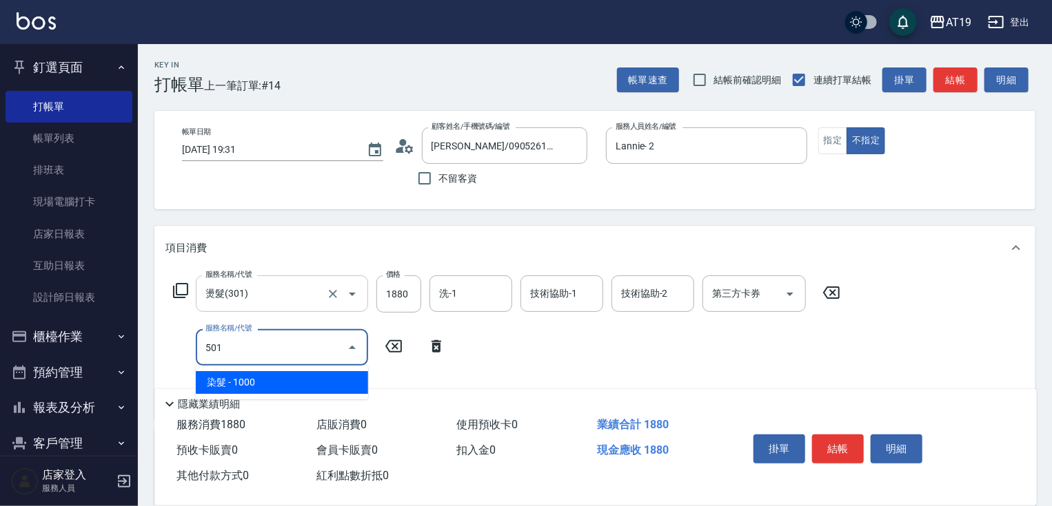
type input "501"
type input "280"
type input "染髮(501)"
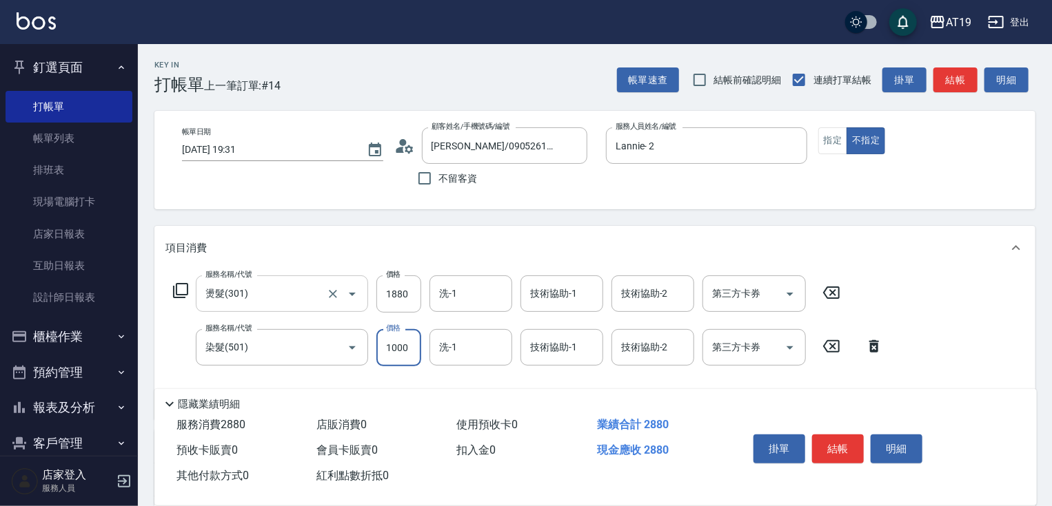
type input "1"
type input "180"
type input "200"
type input "1800"
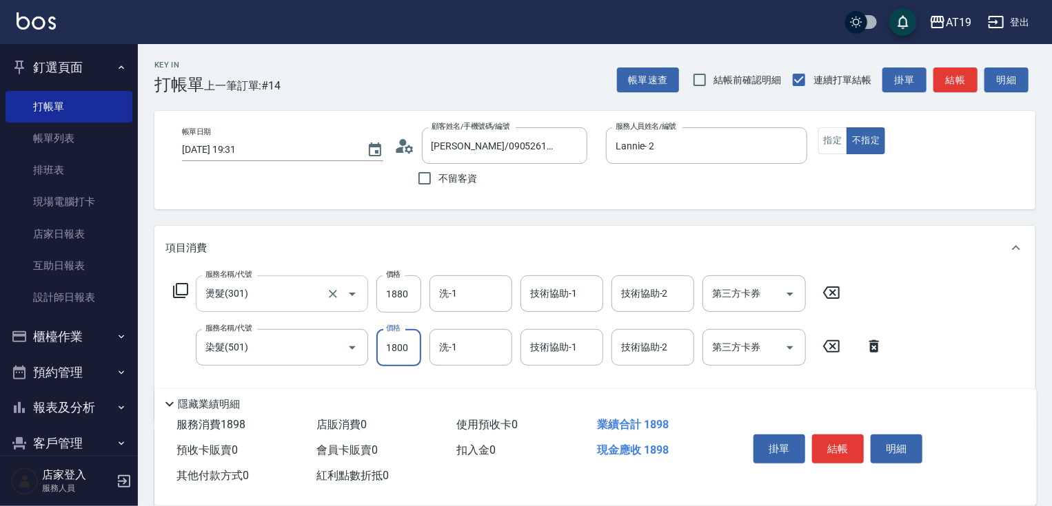
type input "360"
type input "1800"
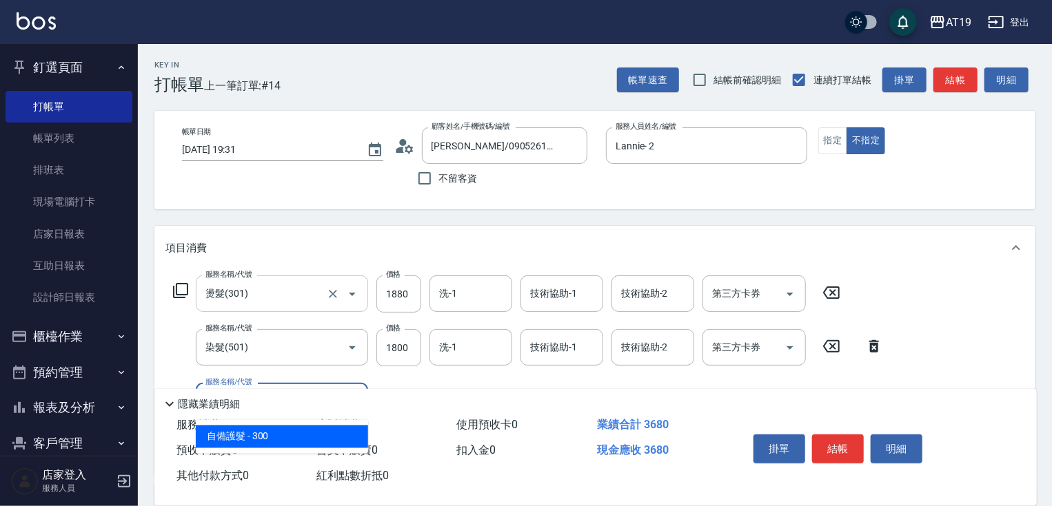
type input "601"
type input "390"
type input "自備護髮(601)"
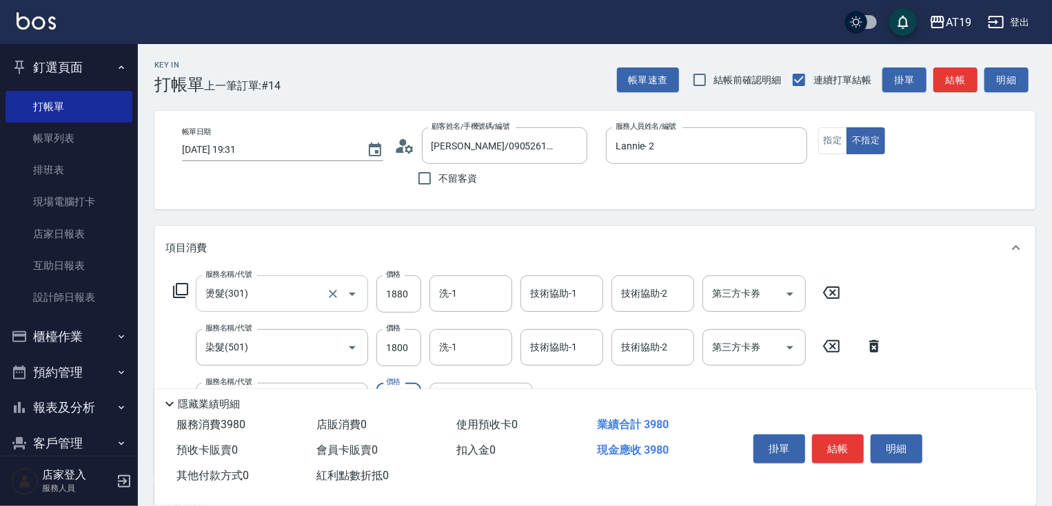
type input "1"
type input "360"
type input "150"
type input "380"
type input "1500"
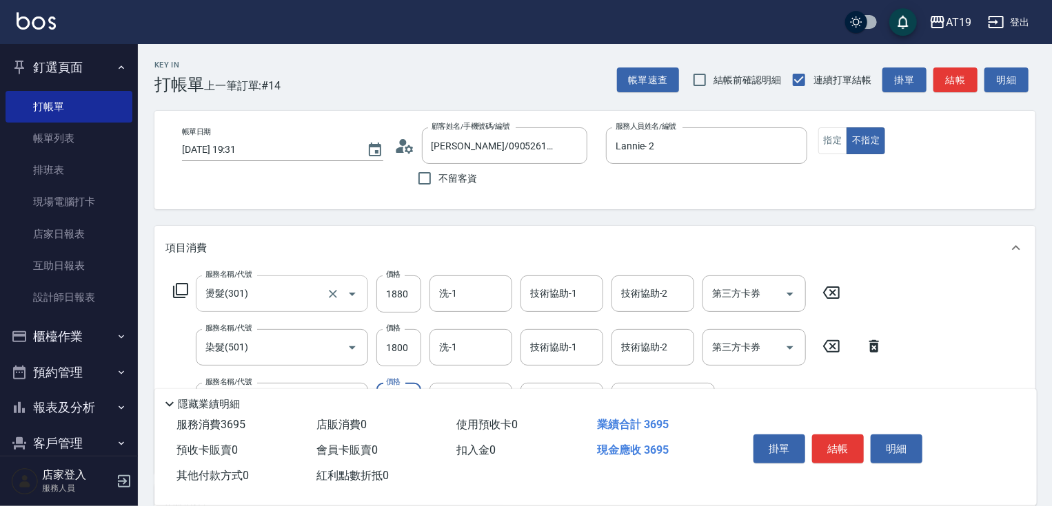
type input "510"
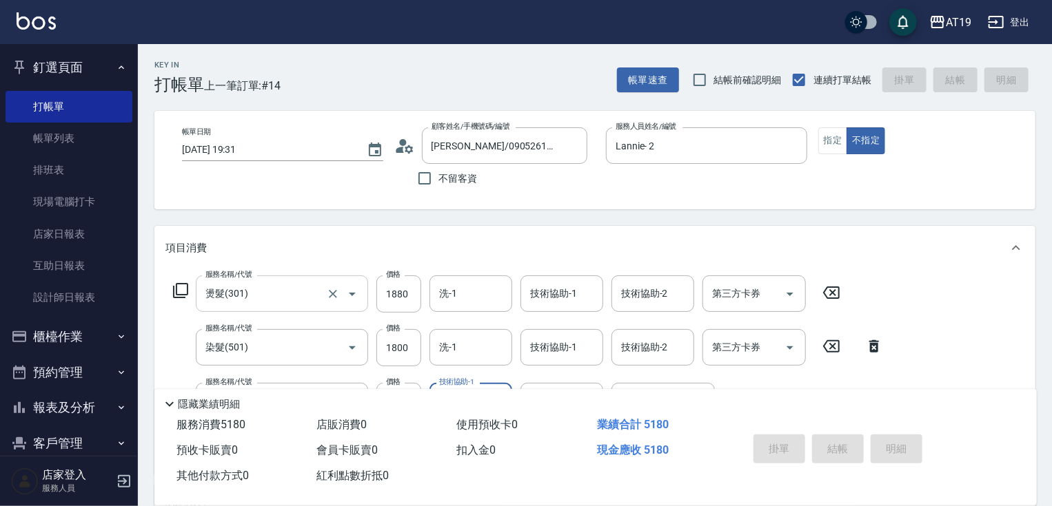
type input "[DATE] 19:32"
type input "0"
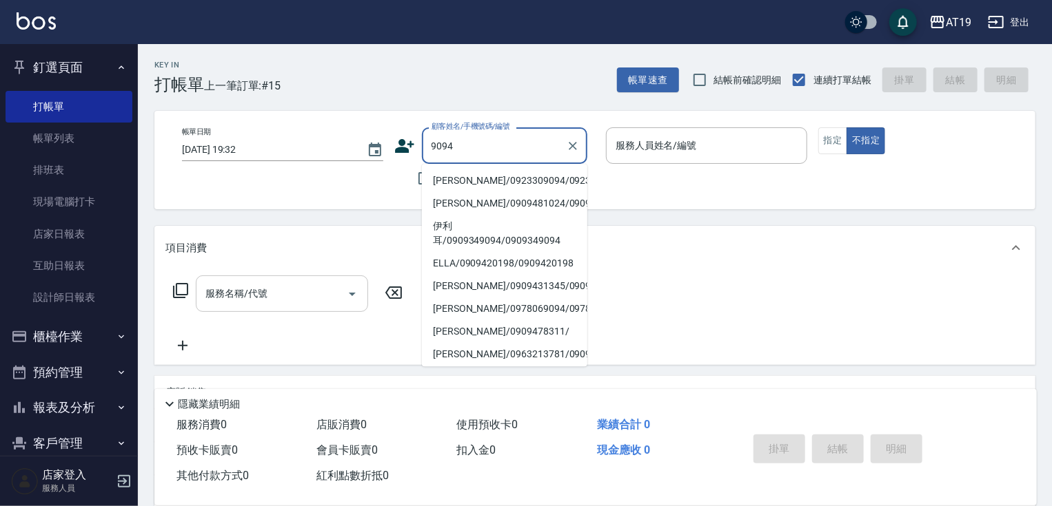
type input "[PERSON_NAME]/0923309094/0923309094"
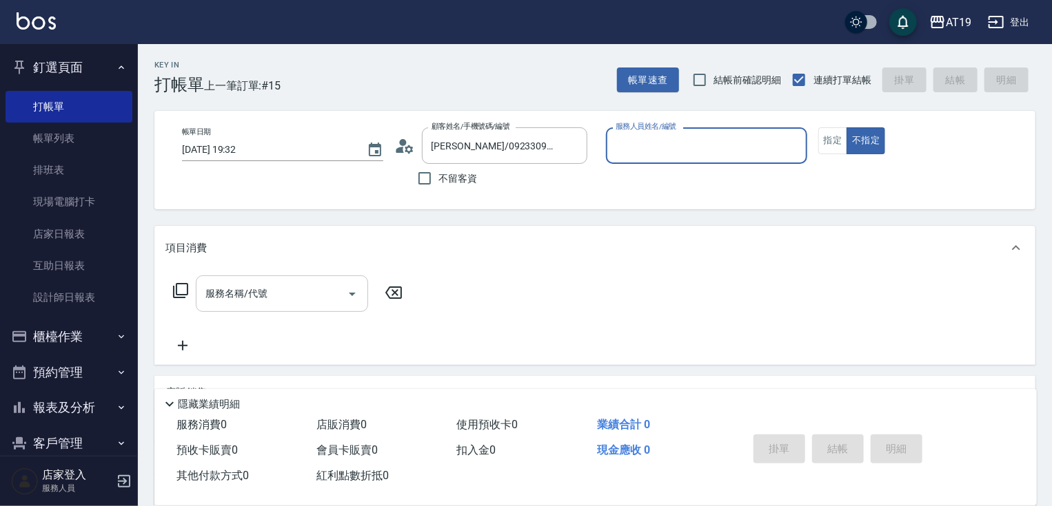
type input "Shen_le- 13"
click at [846, 127] on button "不指定" at bounding box center [865, 140] width 39 height 27
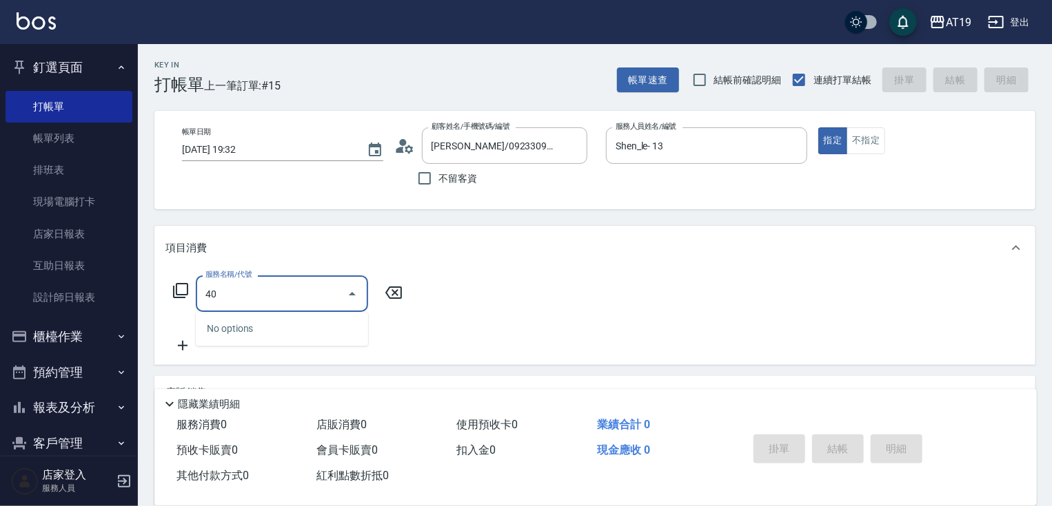
type input "401"
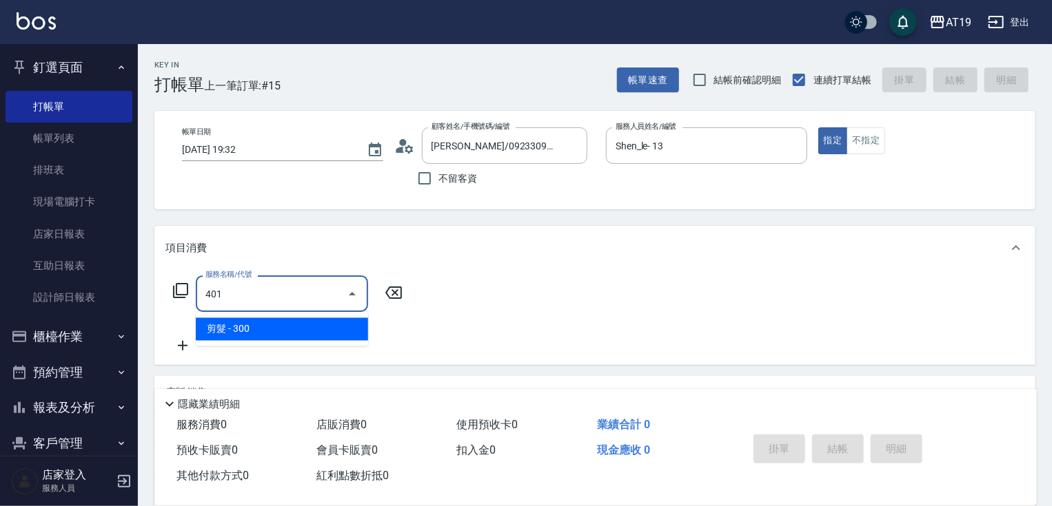
type input "30"
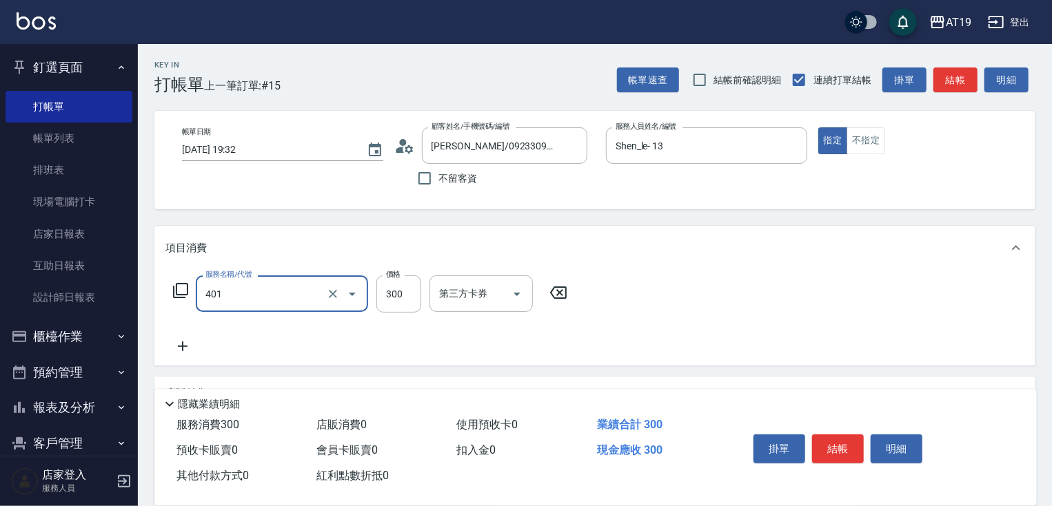
type input "剪髮(401)"
type input "0"
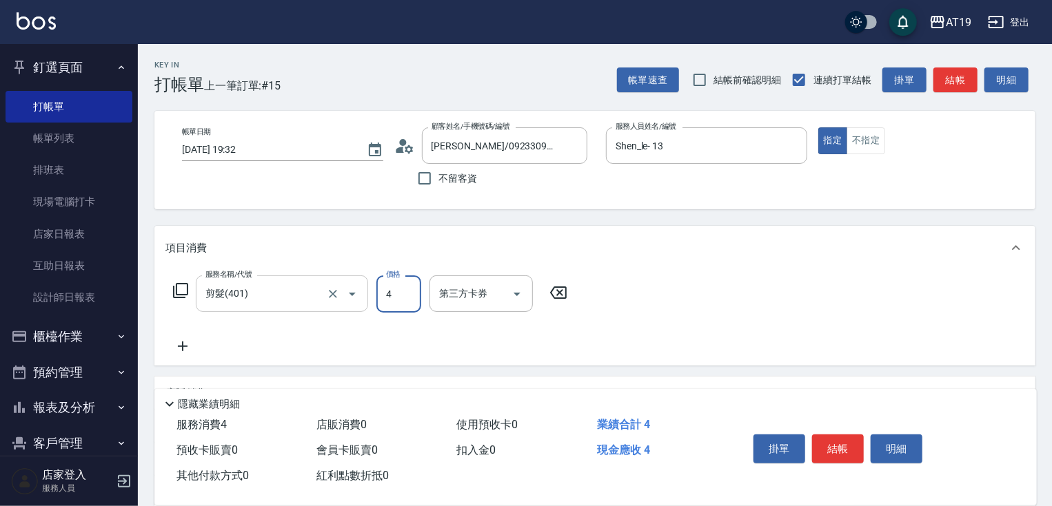
type input "40"
type input "400"
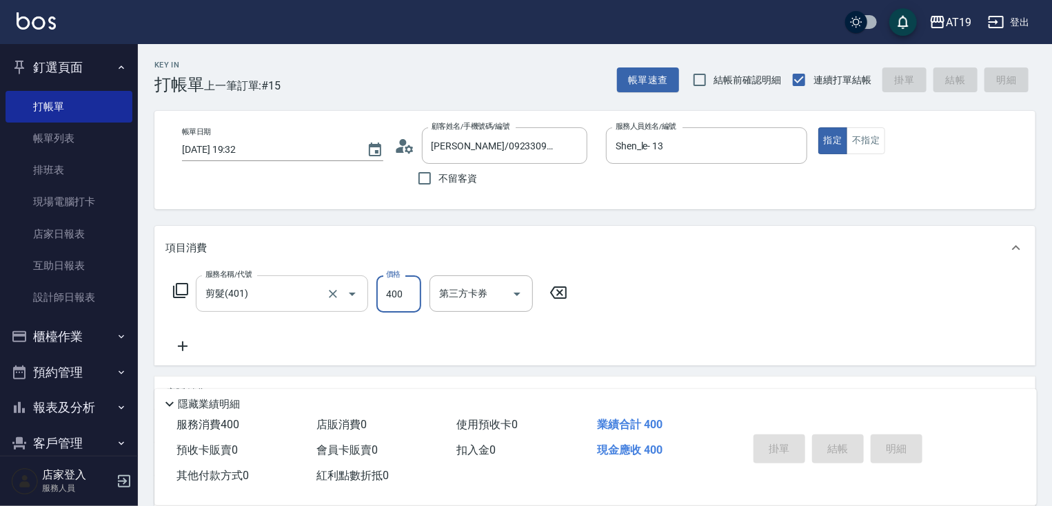
type input "0"
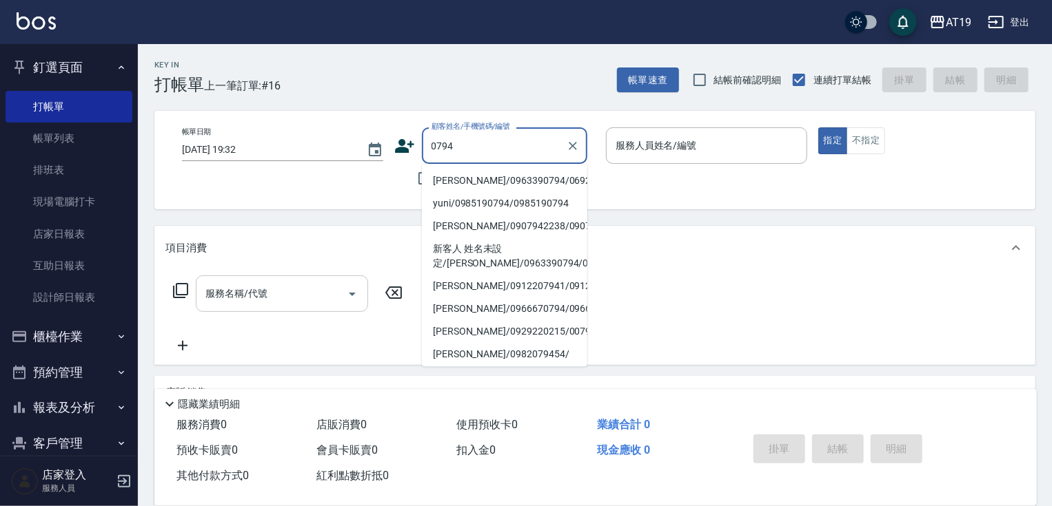
type input "[PERSON_NAME]/0963390794/06927"
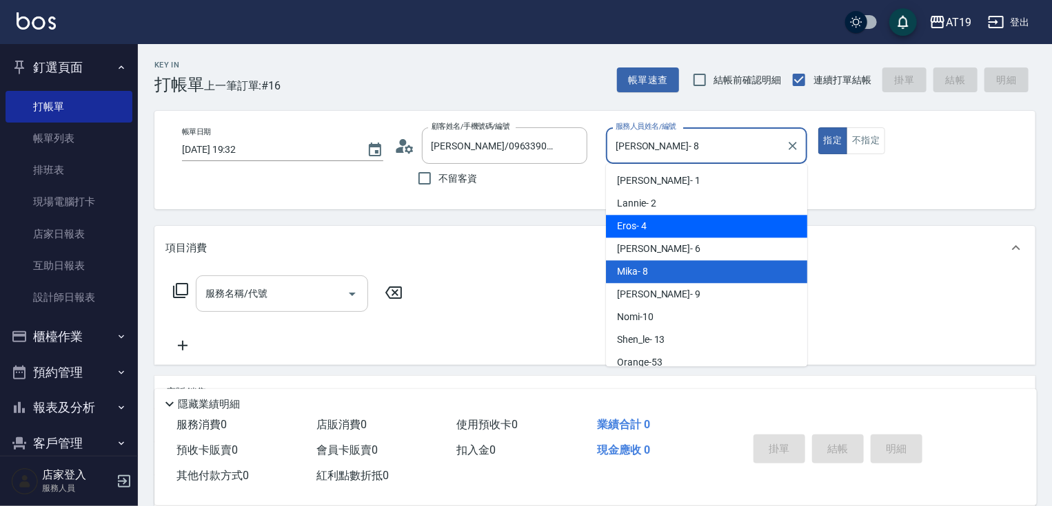
type input "Eros- 4"
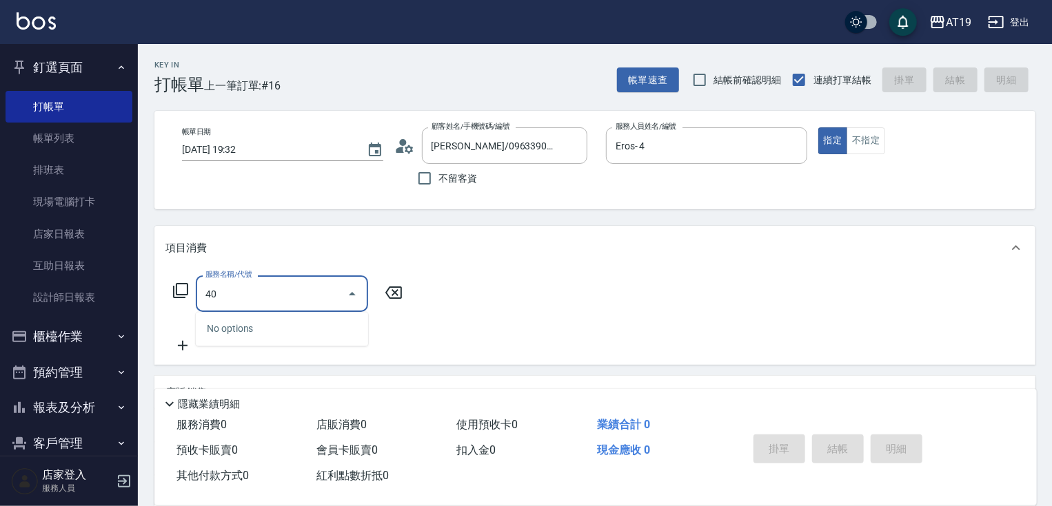
type input "401"
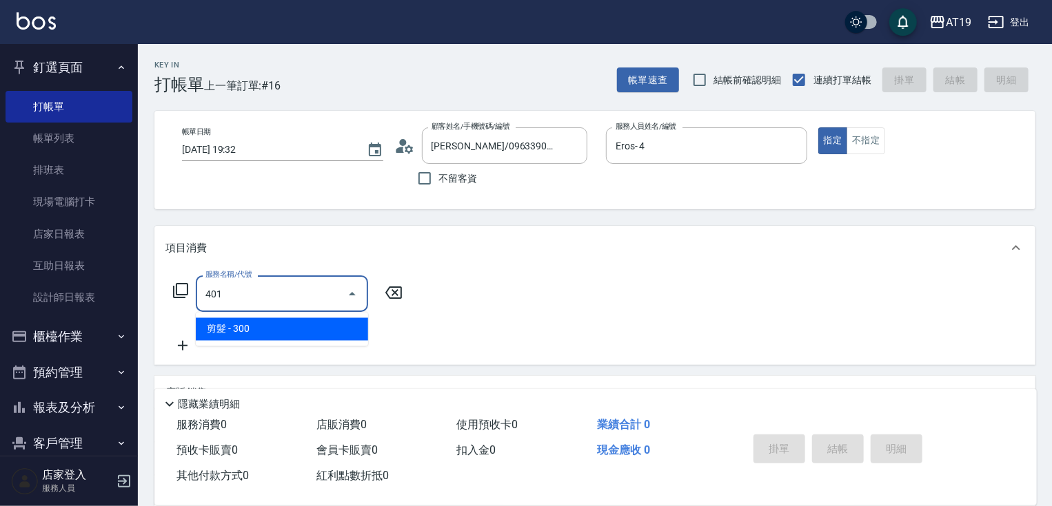
type input "30"
type input "剪髮(401)"
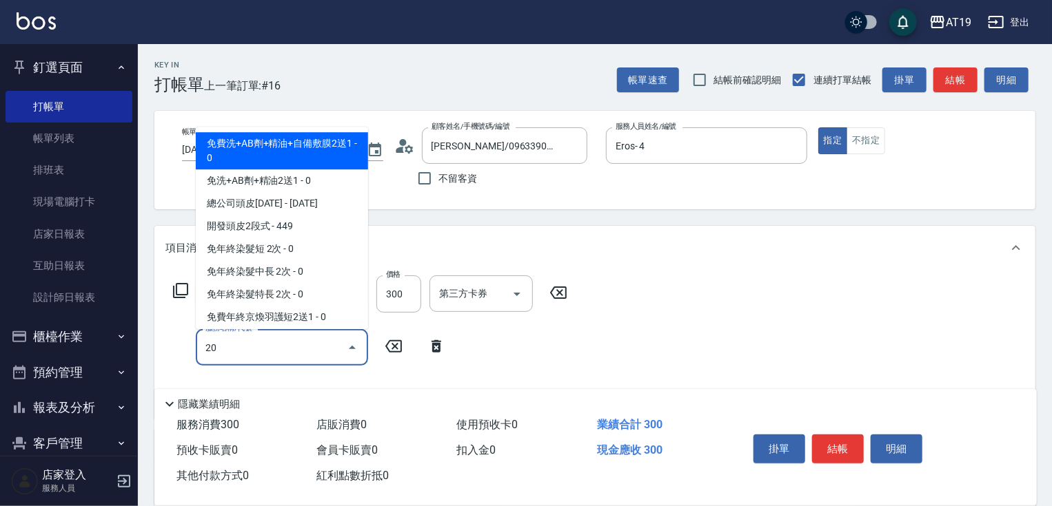
type input "201"
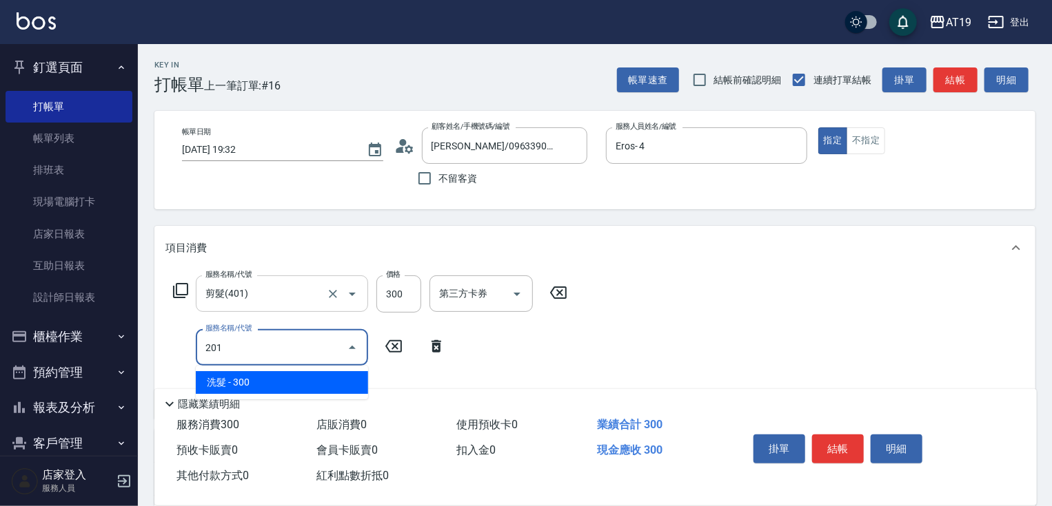
type input "60"
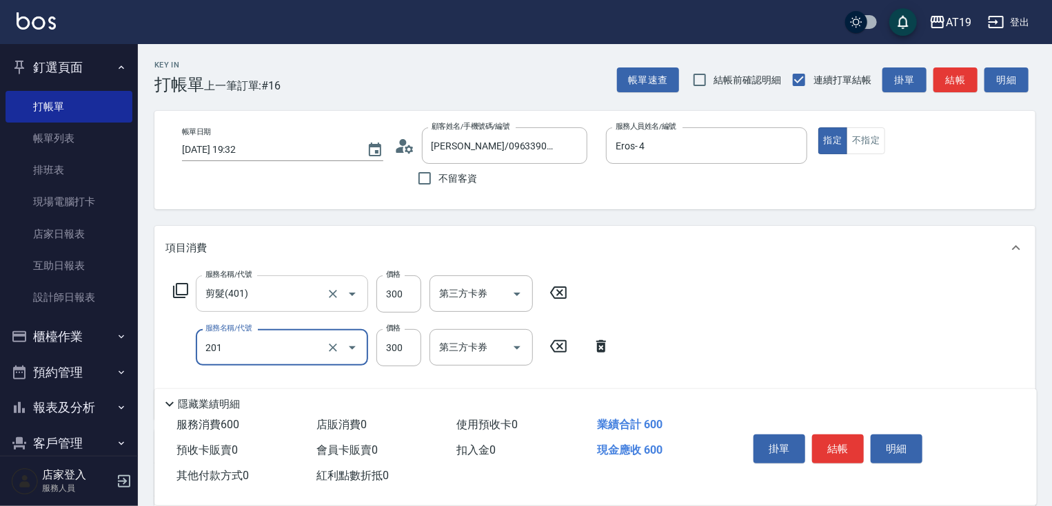
type input "洗髮(201)"
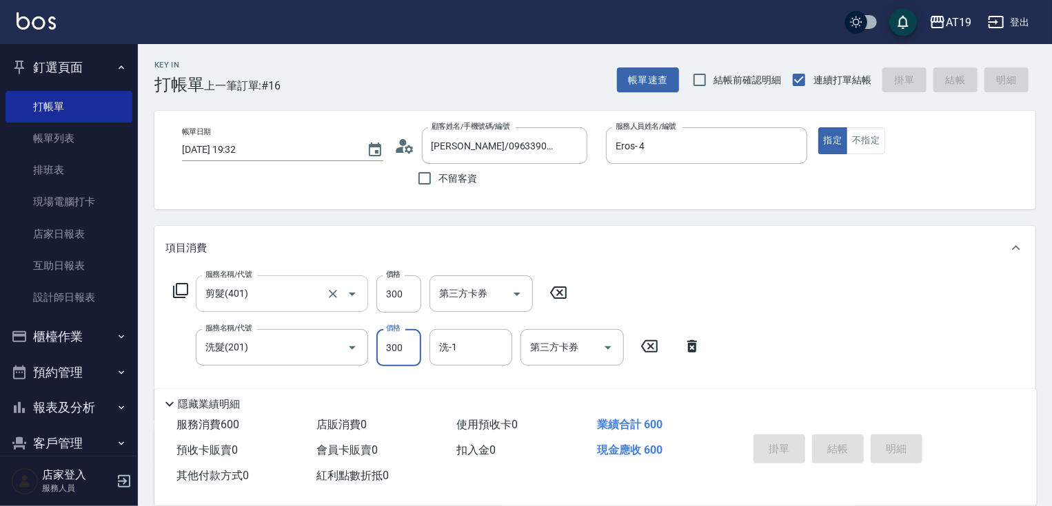
type input "[DATE] 19:33"
type input "0"
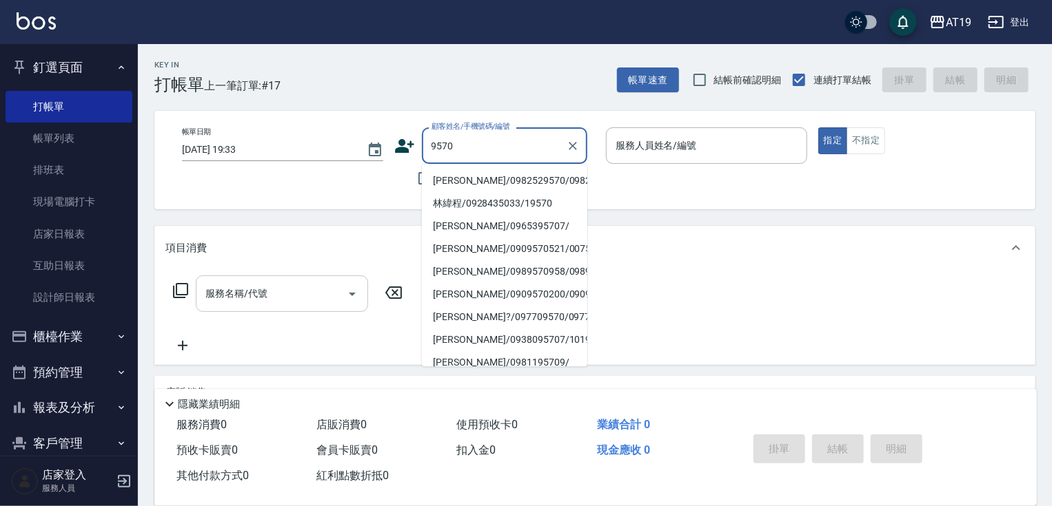
type input "[PERSON_NAME]/0982529570/0982529570"
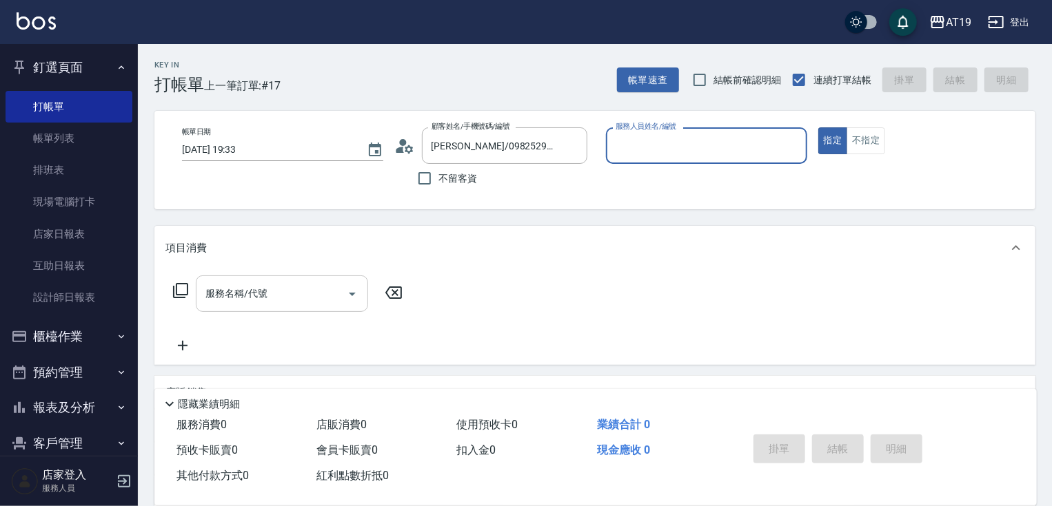
type input "Shen_le- 13"
click at [818, 127] on button "指定" at bounding box center [833, 140] width 30 height 27
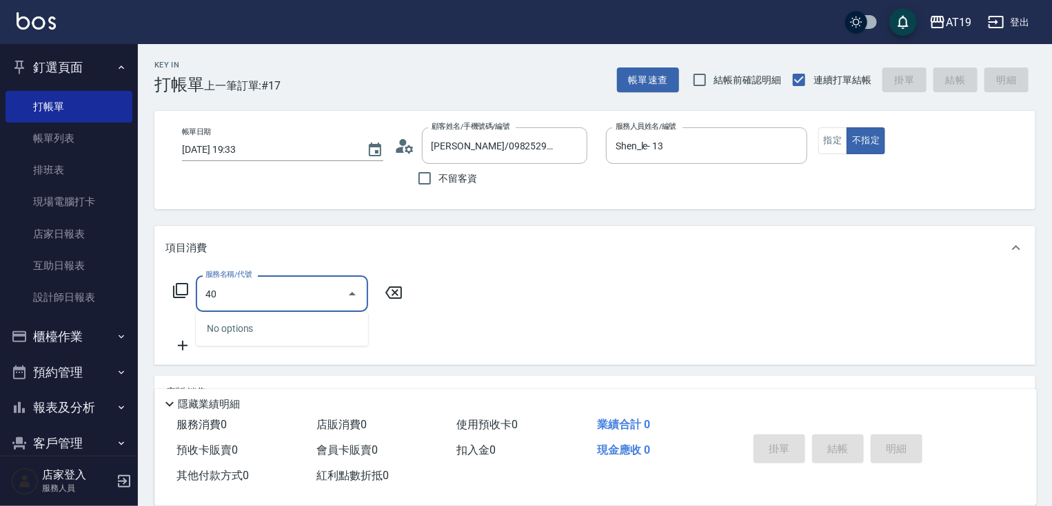
type input "4"
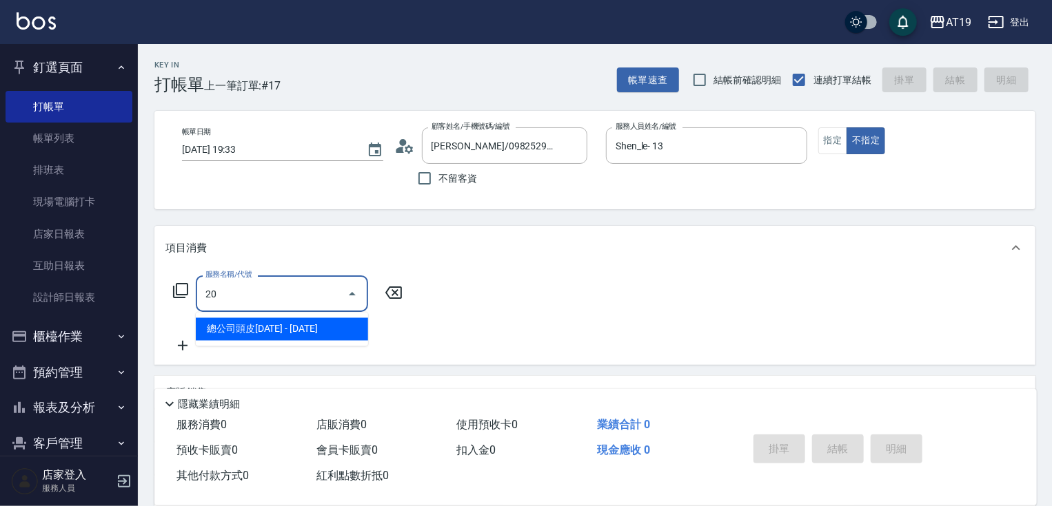
type input "201"
type input "30"
type input "洗髮(201)"
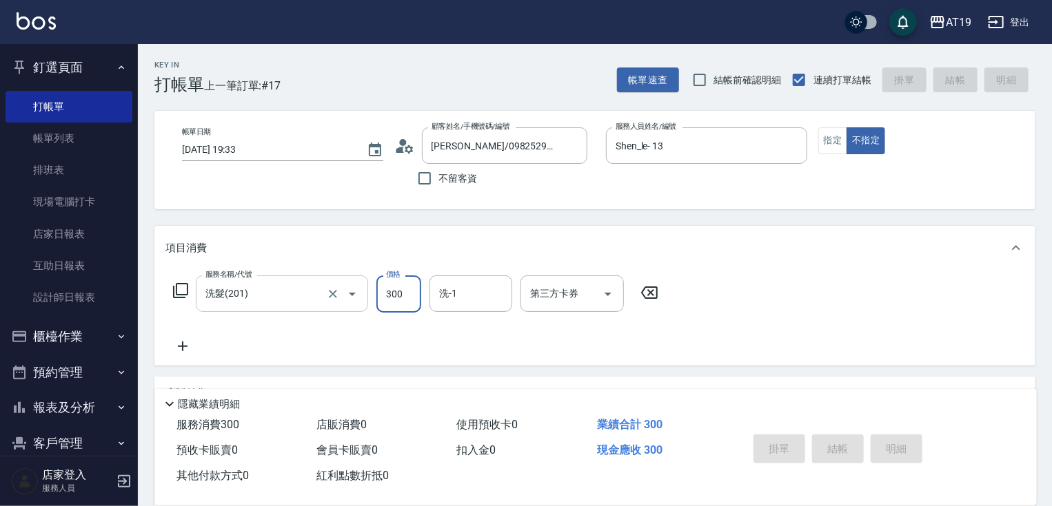
type input "0"
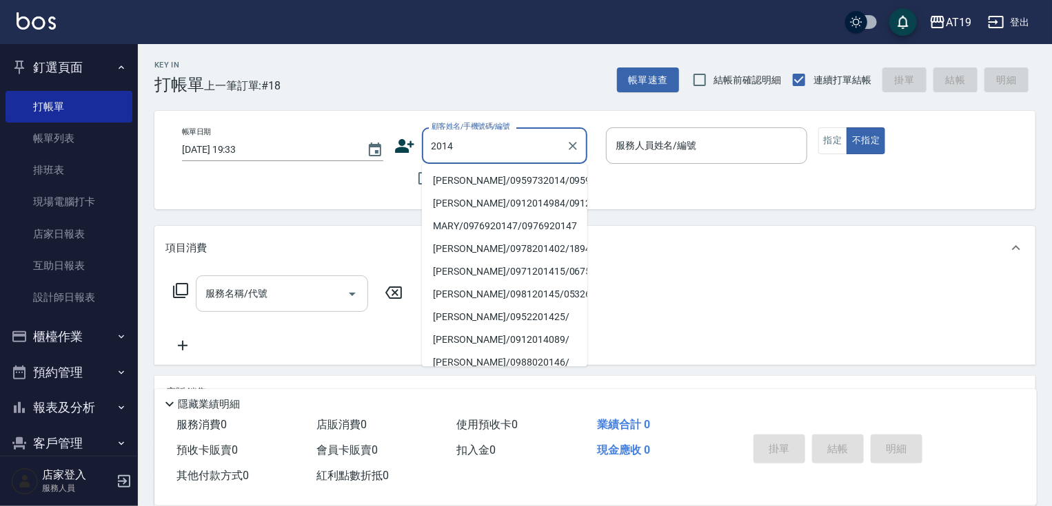
type input "[PERSON_NAME]/0959732014/0959732014"
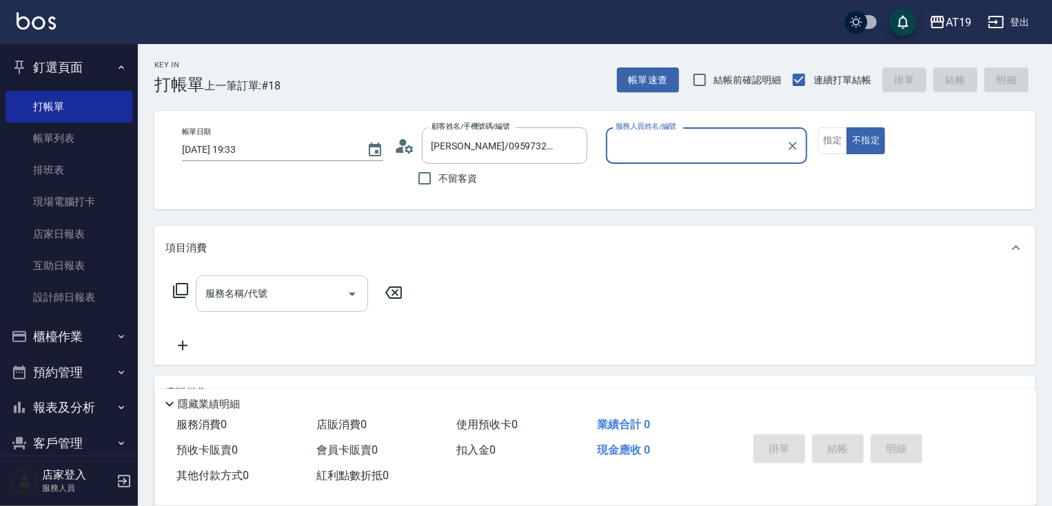
type input "[PERSON_NAME]- 6"
click at [846, 127] on button "不指定" at bounding box center [865, 140] width 39 height 27
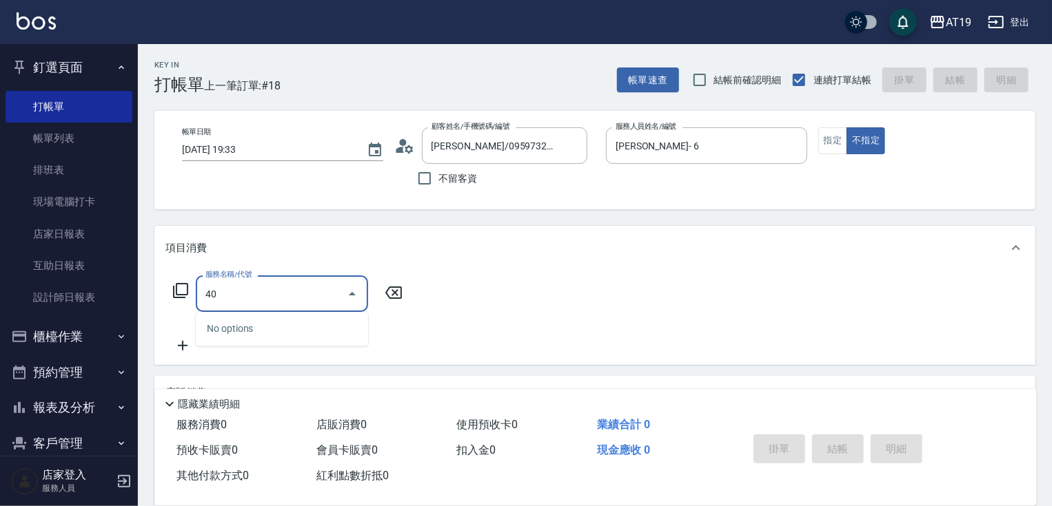
type input "401"
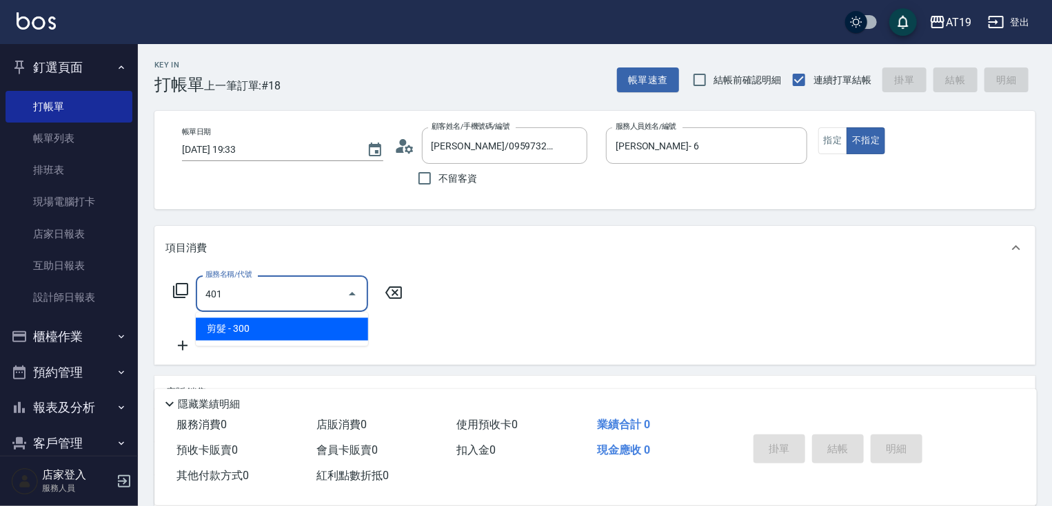
type input "30"
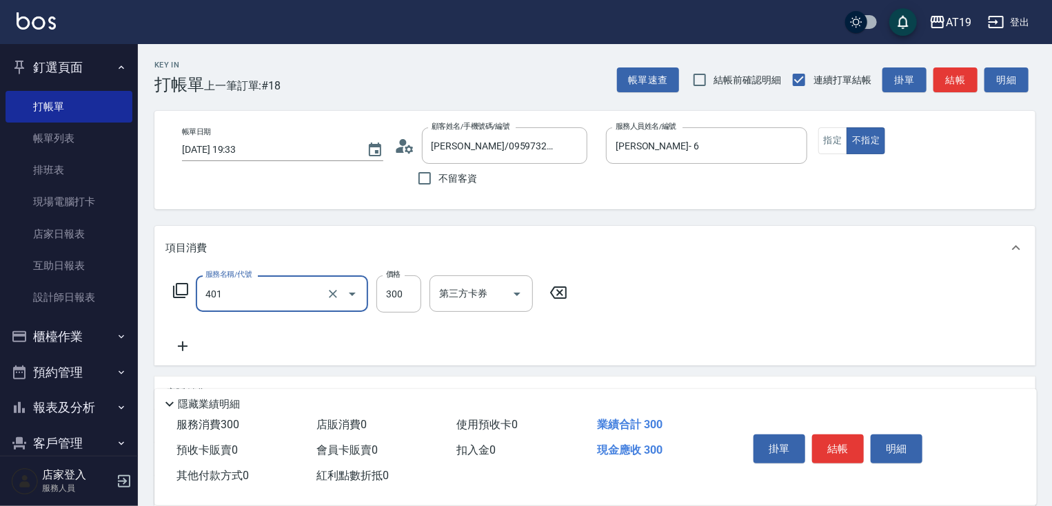
type input "剪髮(401)"
type input "0"
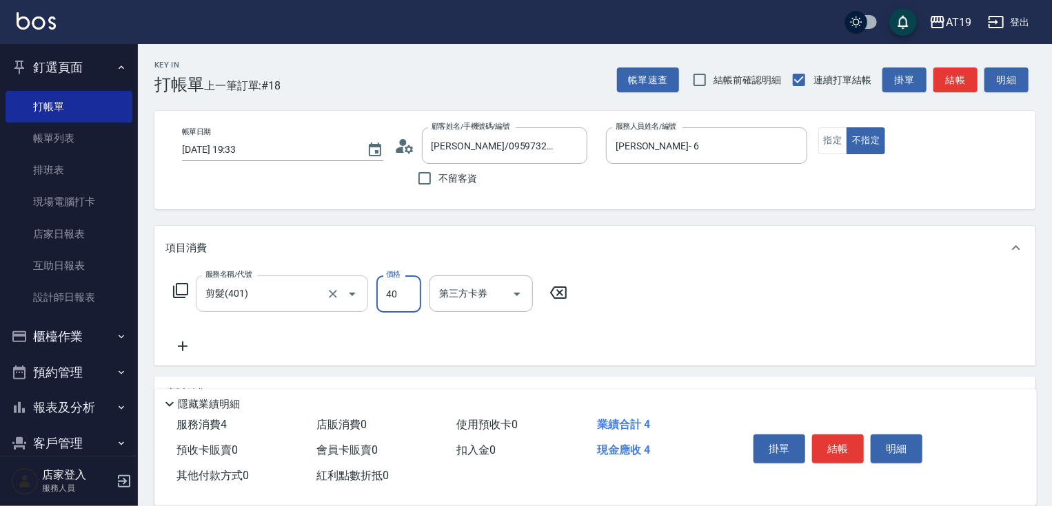
type input "400"
type input "40"
type input "400"
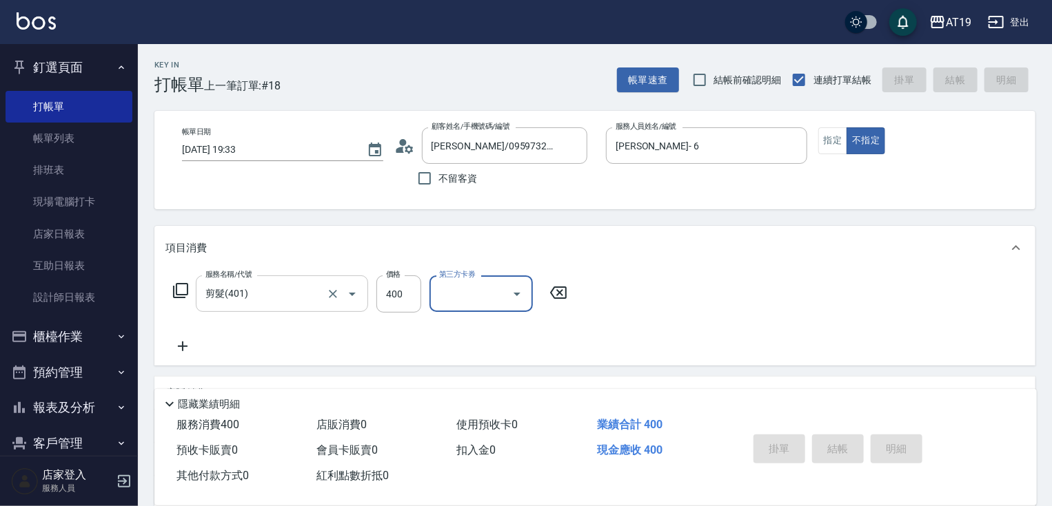
type input "0"
